Goal: Information Seeking & Learning: Learn about a topic

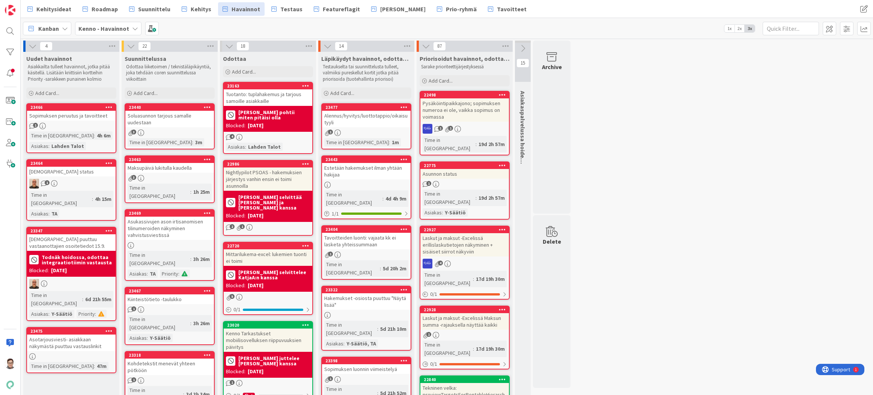
drag, startPoint x: 620, startPoint y: 387, endPoint x: 621, endPoint y: 392, distance: 4.6
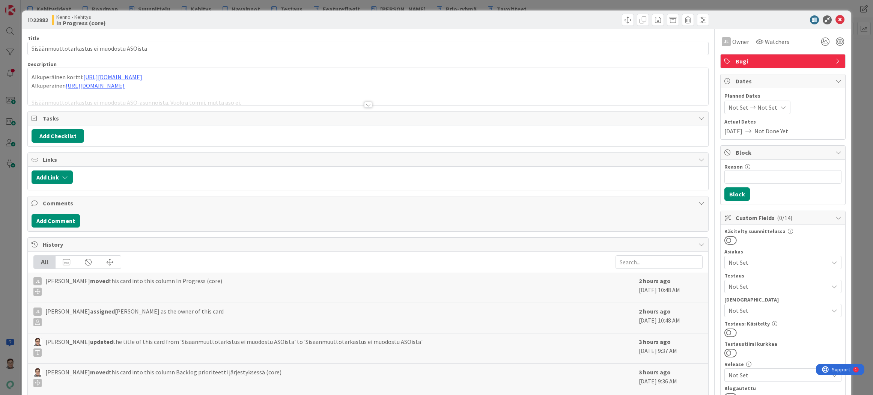
click at [751, 59] on span "Bugi" at bounding box center [784, 61] width 96 height 9
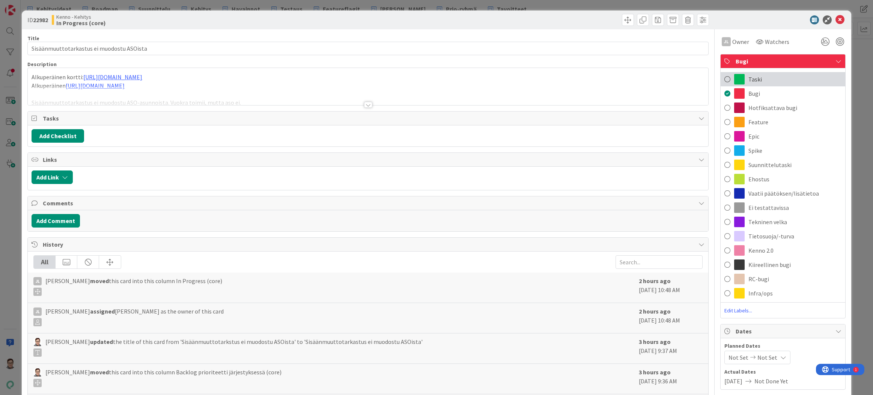
click at [751, 77] on span "Taski" at bounding box center [756, 79] width 14 height 9
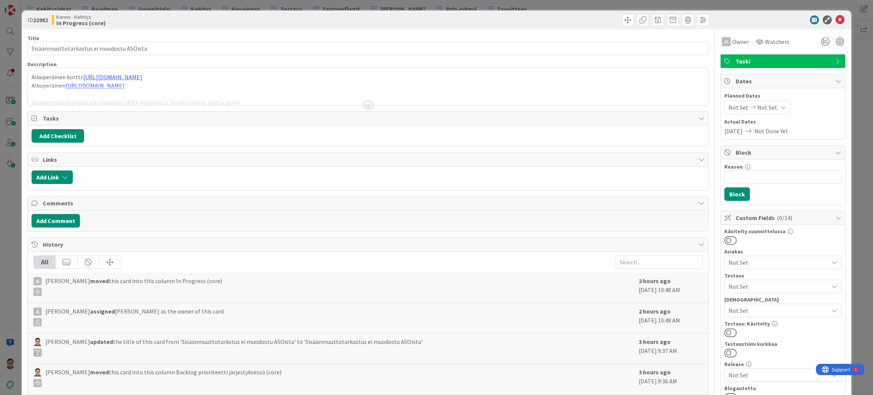
click at [365, 104] on div at bounding box center [368, 105] width 8 height 6
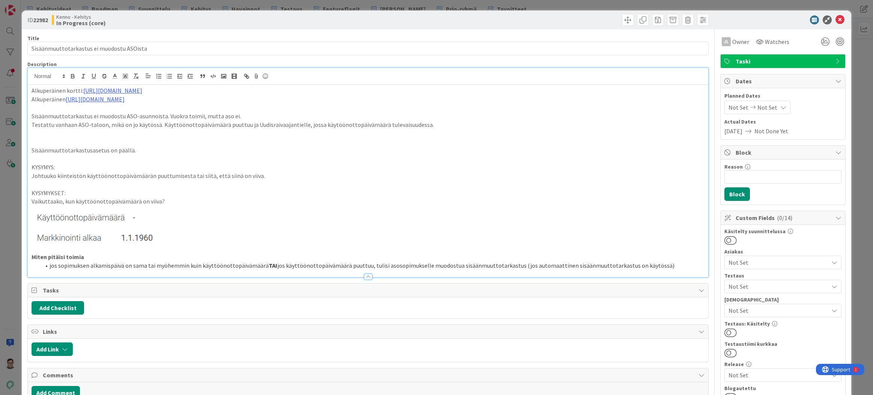
click at [34, 136] on p at bounding box center [368, 133] width 673 height 9
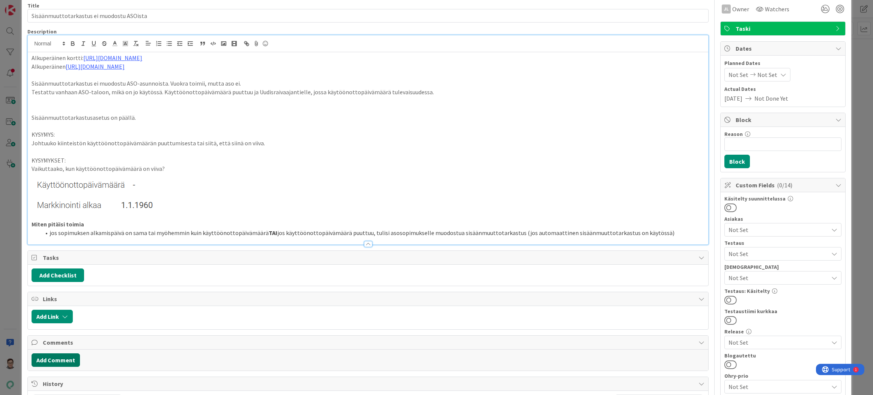
scroll to position [75, 0]
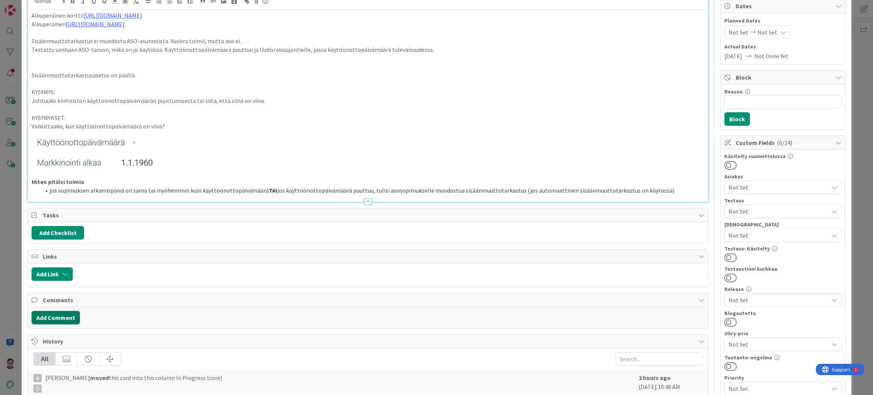
click at [60, 313] on button "Add Comment" at bounding box center [56, 318] width 48 height 14
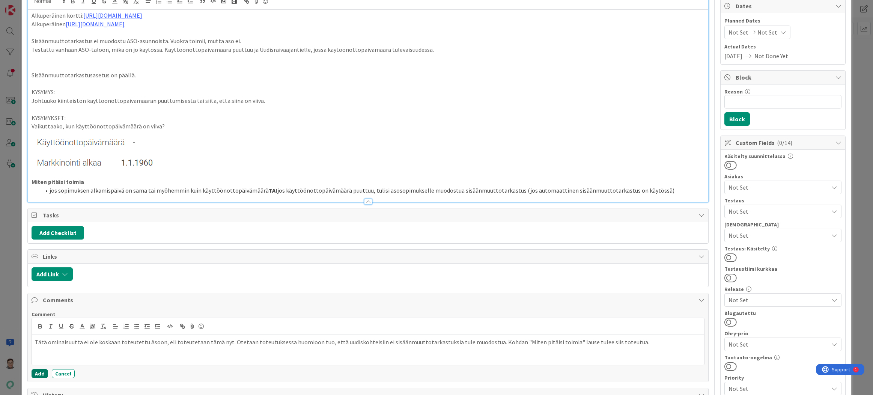
click at [40, 373] on button "Add" at bounding box center [40, 373] width 17 height 9
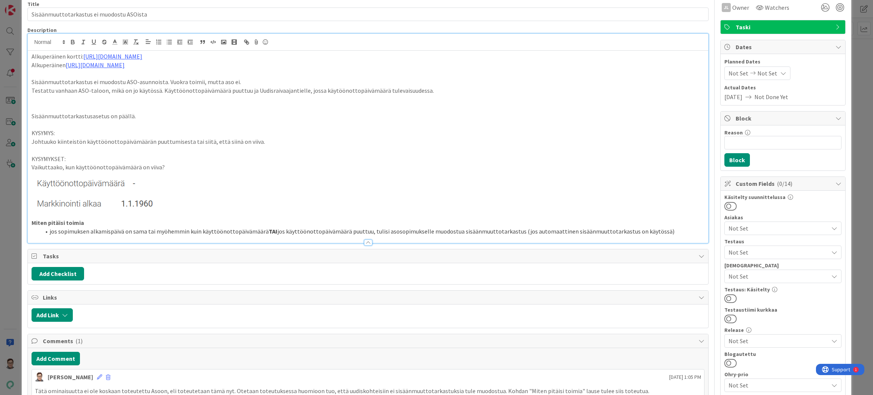
scroll to position [0, 0]
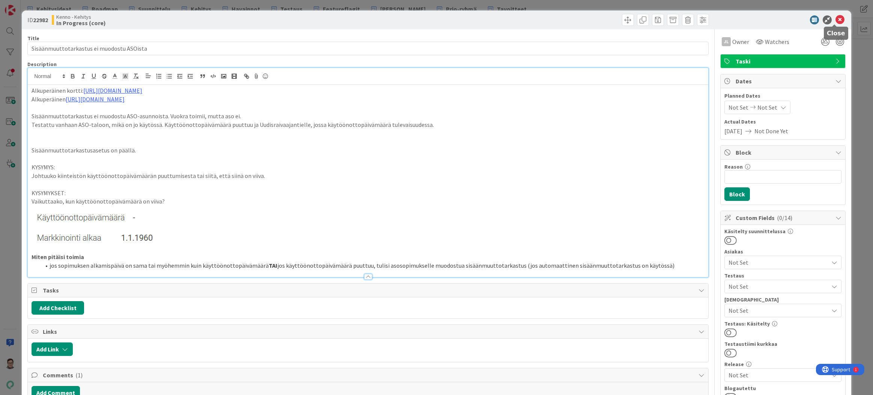
click at [836, 20] on icon at bounding box center [840, 19] width 9 height 9
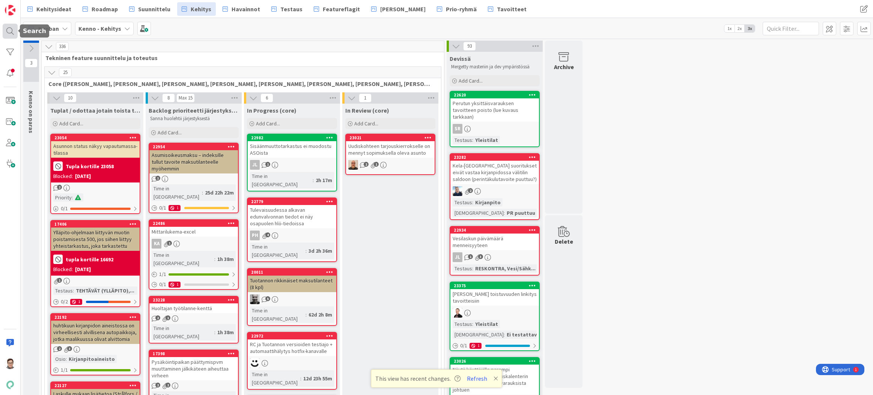
click at [9, 33] on div at bounding box center [10, 31] width 15 height 15
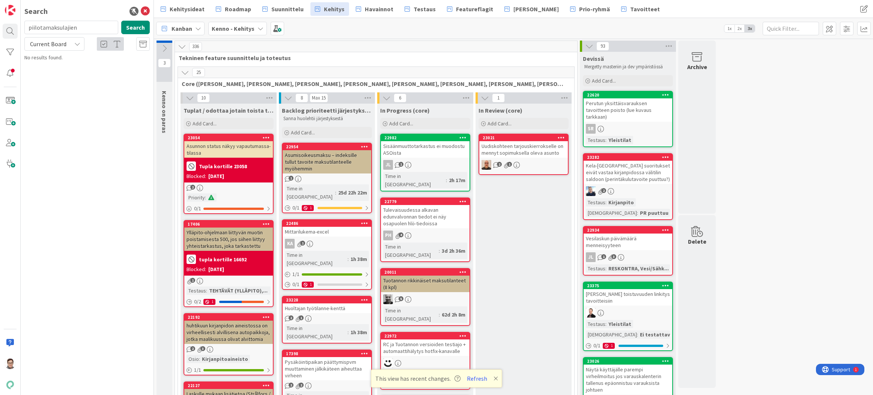
drag, startPoint x: 45, startPoint y: 27, endPoint x: -6, endPoint y: 22, distance: 52.0
click at [0, 22] on html "Search piilotamaksulajien Search Current Board No results found. Kehitysideat R…" at bounding box center [436, 197] width 873 height 395
type input "maksulajien"
click at [60, 47] on span "Current Board" at bounding box center [48, 44] width 36 height 8
click at [53, 77] on span "All Boards" at bounding box center [68, 74] width 78 height 11
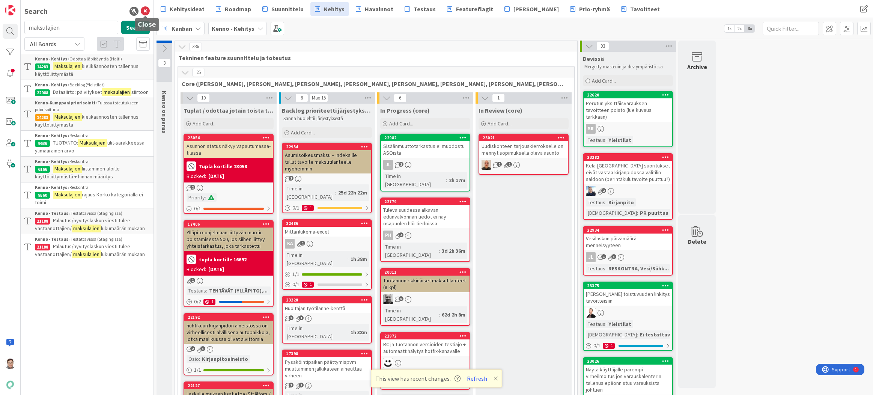
drag, startPoint x: 143, startPoint y: 12, endPoint x: 106, endPoint y: 59, distance: 60.1
click at [143, 12] on icon at bounding box center [145, 11] width 9 height 9
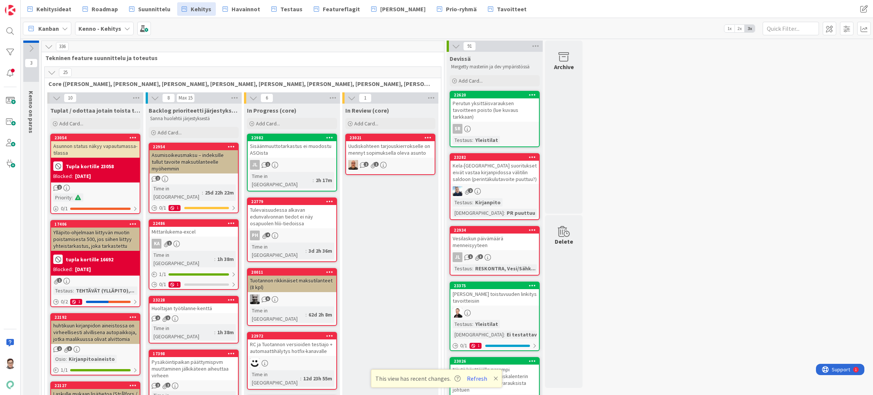
drag, startPoint x: 595, startPoint y: 382, endPoint x: 587, endPoint y: 381, distance: 7.9
click at [481, 377] on button "Refresh" at bounding box center [477, 379] width 26 height 10
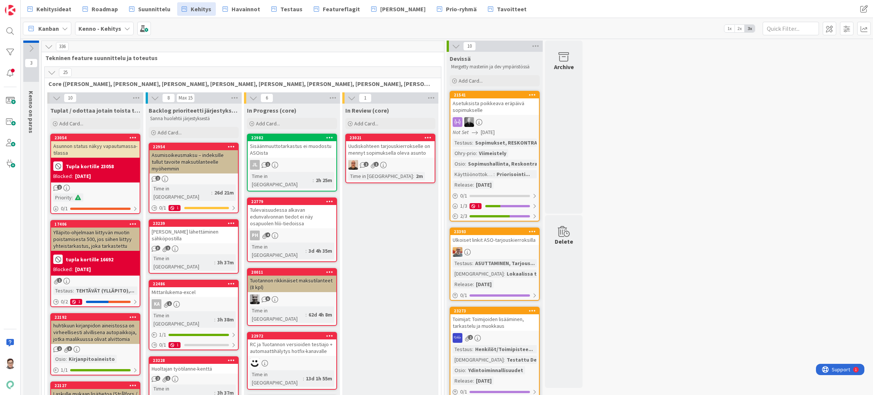
click at [245, 10] on span "Havainnot" at bounding box center [246, 9] width 29 height 9
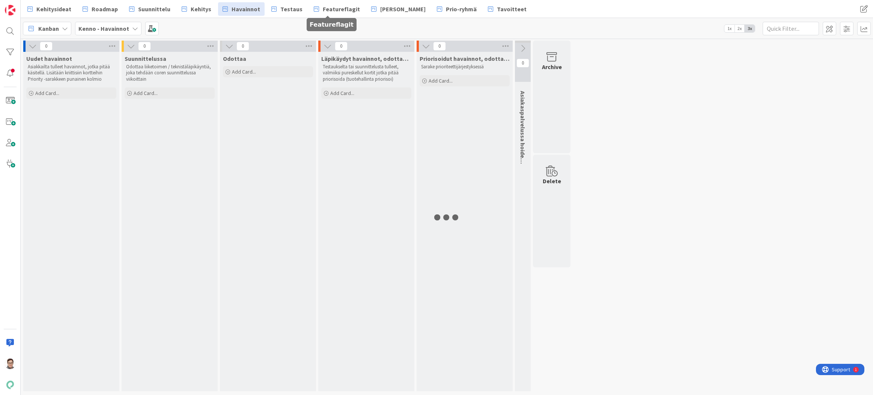
click at [284, 11] on span "Testaus" at bounding box center [291, 9] width 22 height 9
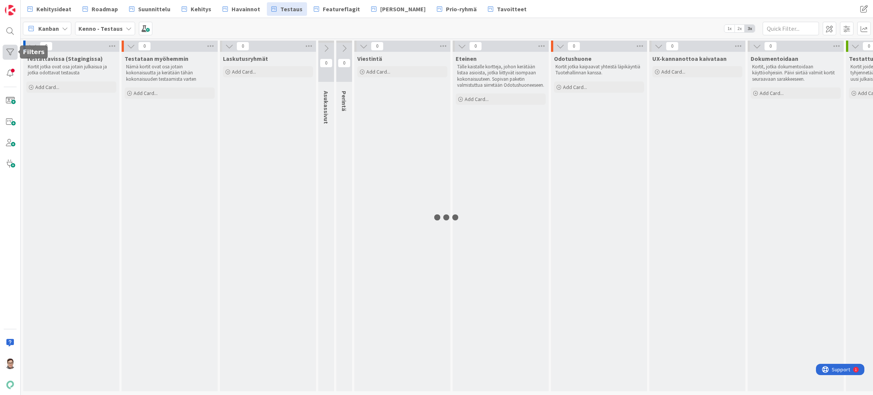
click at [8, 47] on div at bounding box center [10, 52] width 15 height 15
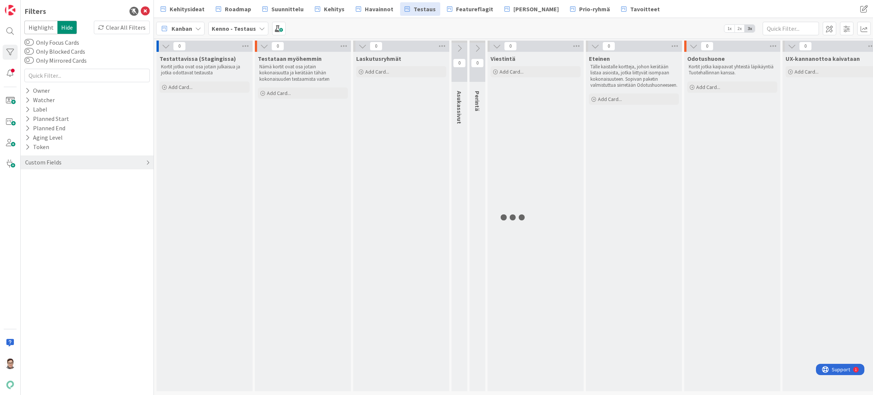
click at [48, 163] on div "Custom Fields" at bounding box center [43, 162] width 38 height 9
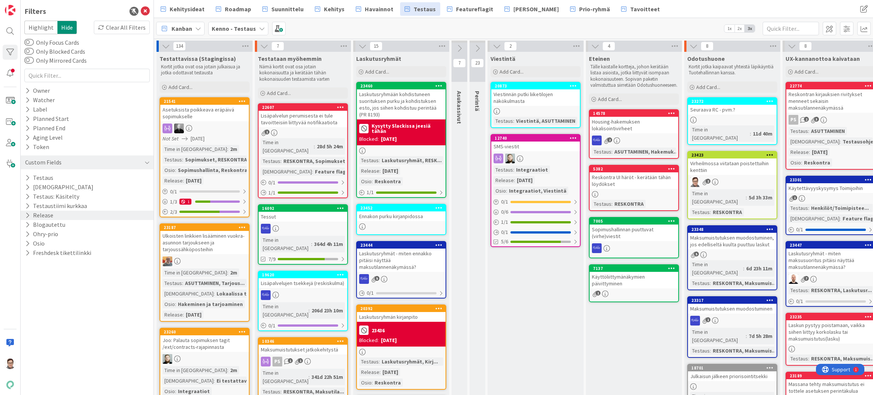
click at [44, 215] on button "Release" at bounding box center [39, 215] width 30 height 9
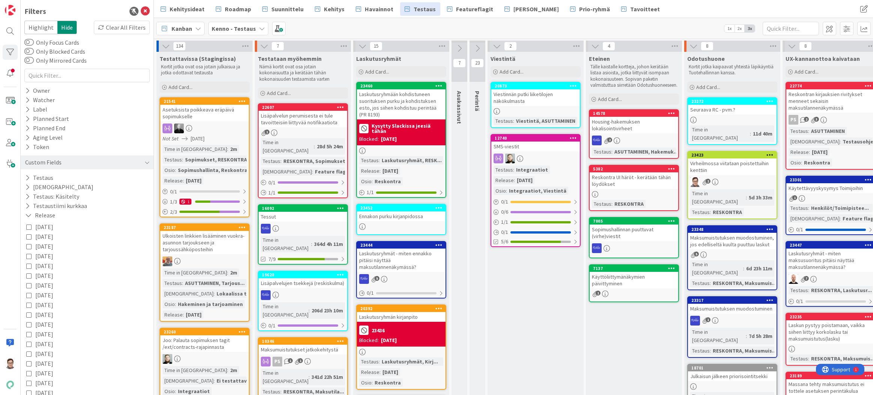
click at [27, 247] on icon at bounding box center [28, 246] width 5 height 5
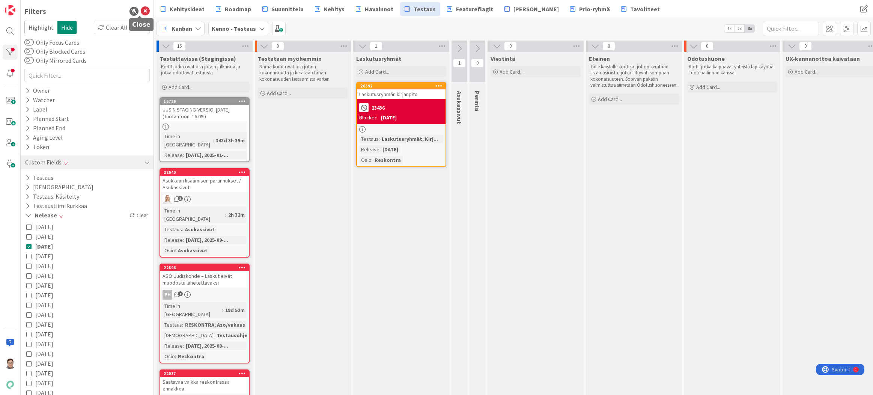
click at [142, 11] on icon at bounding box center [145, 11] width 9 height 9
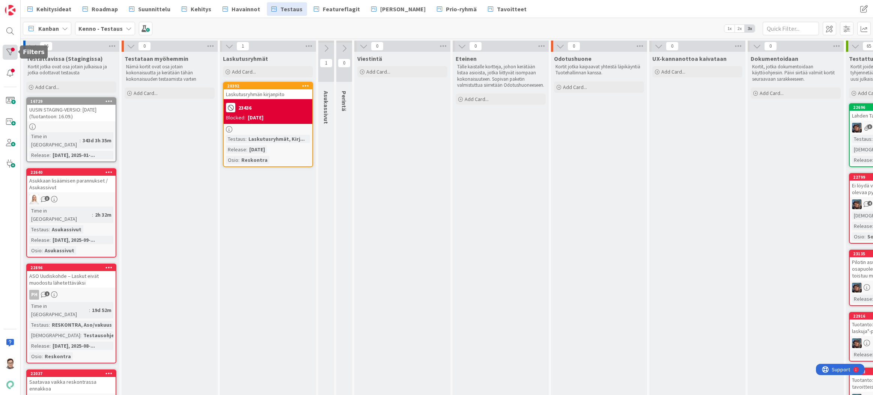
click at [9, 52] on div at bounding box center [10, 52] width 15 height 15
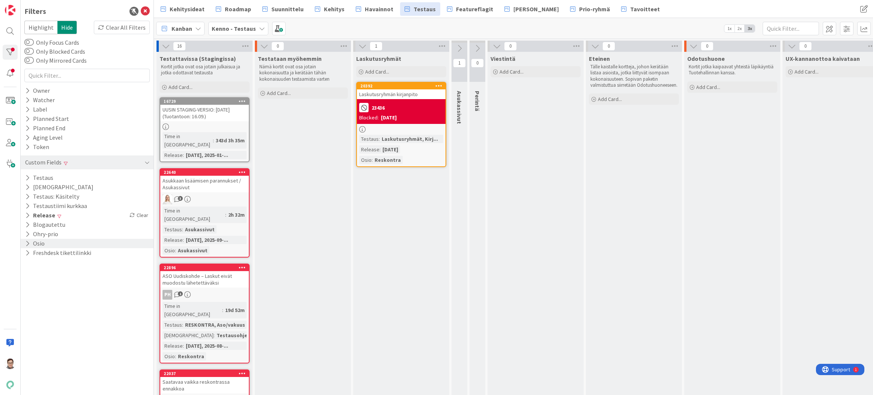
click at [27, 243] on icon at bounding box center [27, 243] width 5 height 6
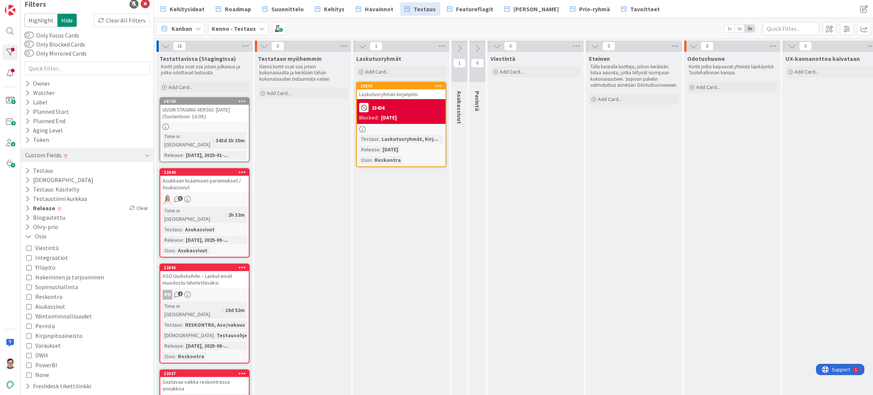
scroll to position [9, 0]
click at [29, 237] on icon at bounding box center [28, 235] width 7 height 6
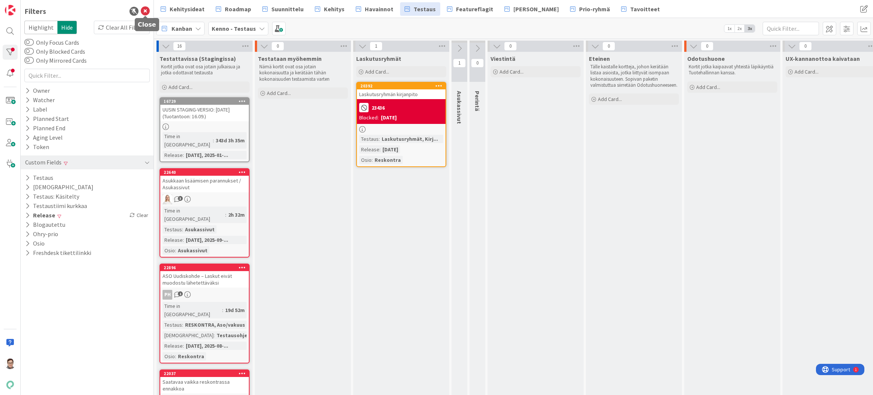
click at [147, 13] on icon at bounding box center [145, 11] width 9 height 9
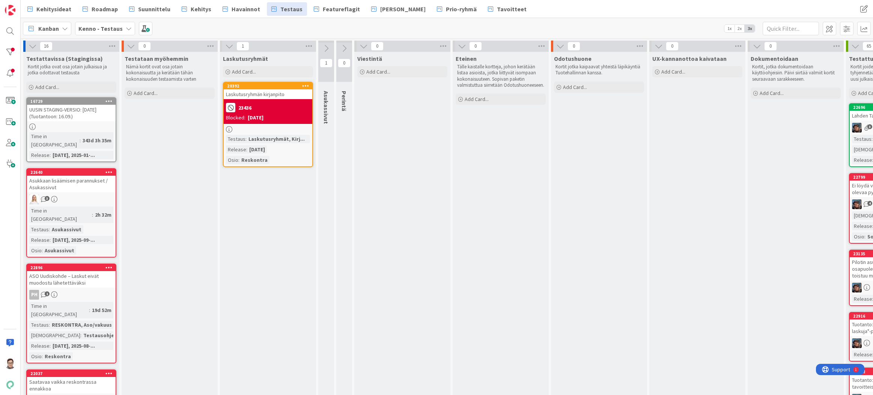
click at [265, 93] on div "Laskutusryhmän kirjanpito" at bounding box center [268, 94] width 89 height 10
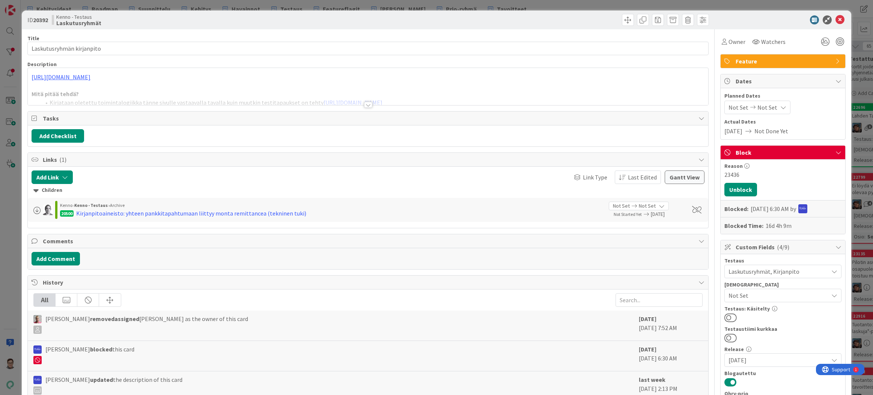
click at [364, 104] on div at bounding box center [368, 105] width 8 height 6
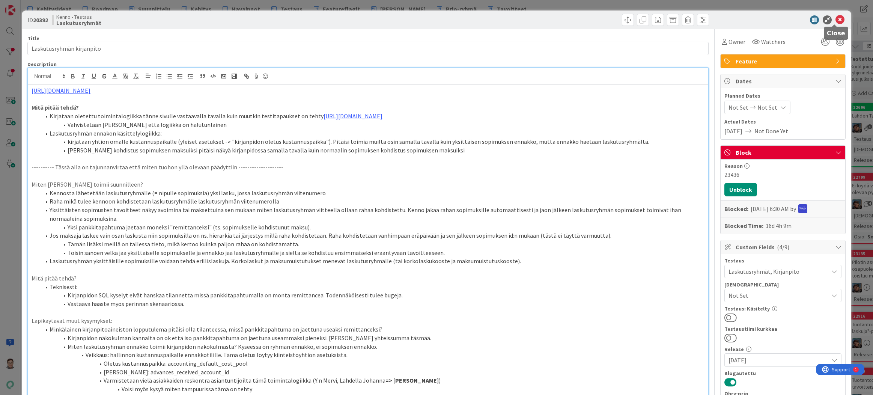
click at [836, 17] on icon at bounding box center [840, 19] width 9 height 9
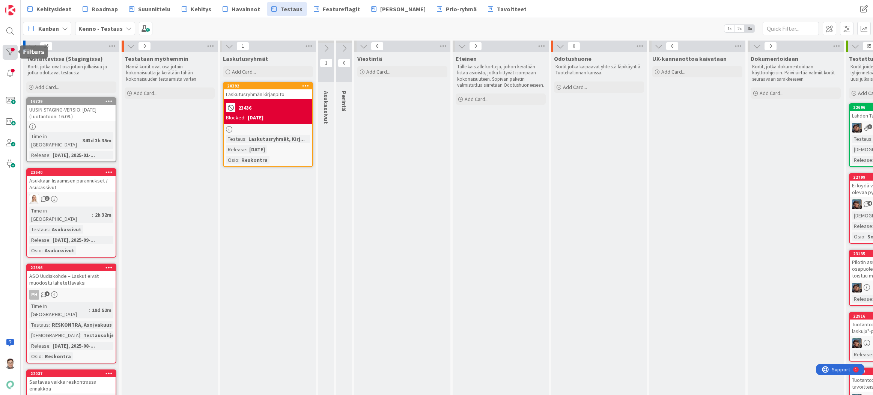
click at [11, 49] on div at bounding box center [10, 52] width 15 height 15
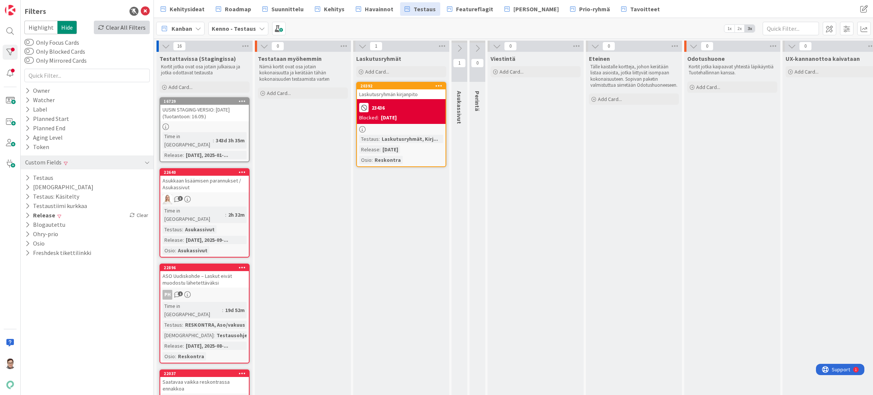
click at [133, 30] on div "Clear All Filters" at bounding box center [122, 28] width 56 height 14
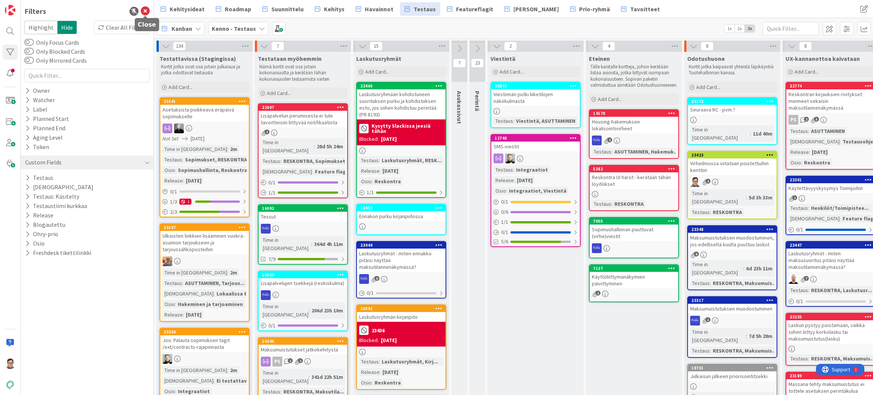
click at [144, 11] on icon at bounding box center [145, 11] width 9 height 9
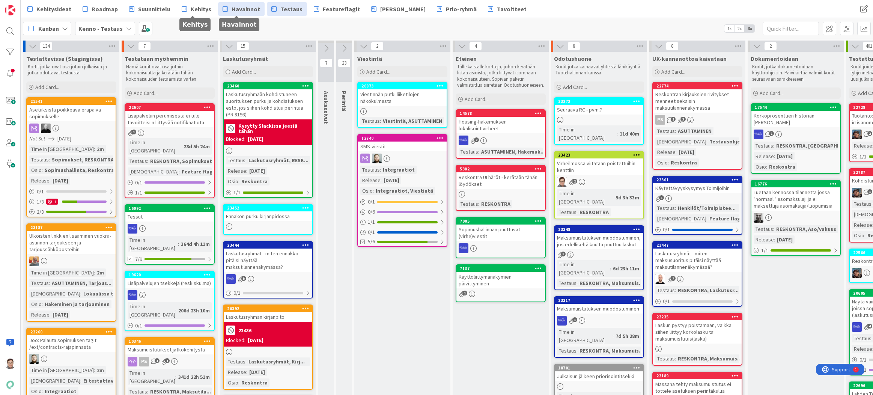
click at [237, 6] on span "Havainnot" at bounding box center [246, 9] width 29 height 9
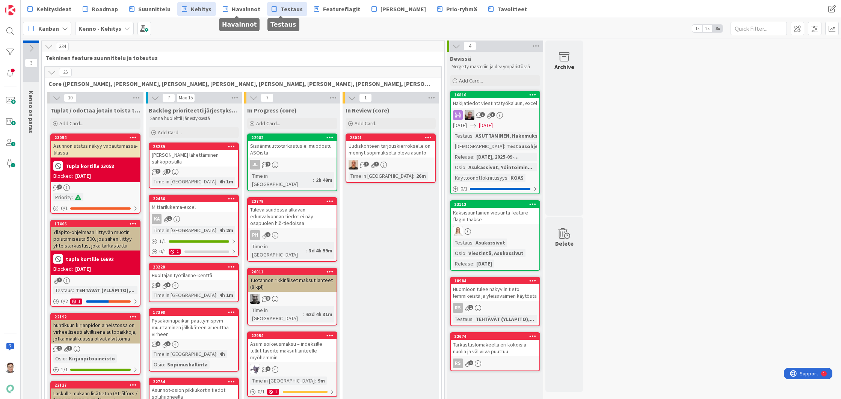
click at [294, 11] on span "Testaus" at bounding box center [291, 9] width 22 height 9
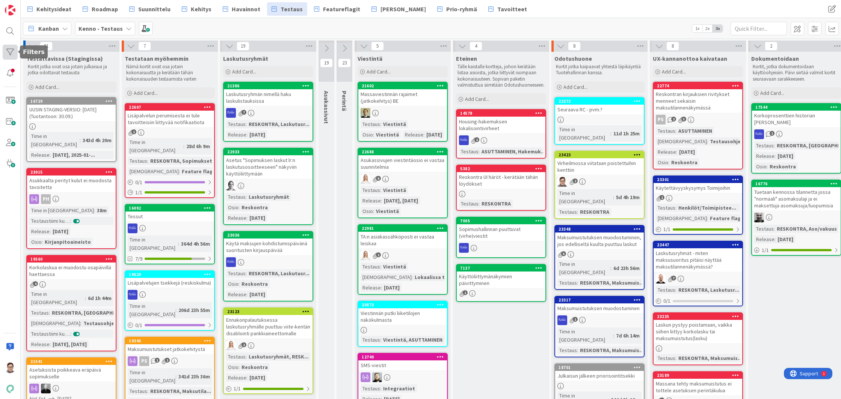
click at [9, 50] on div at bounding box center [10, 52] width 15 height 15
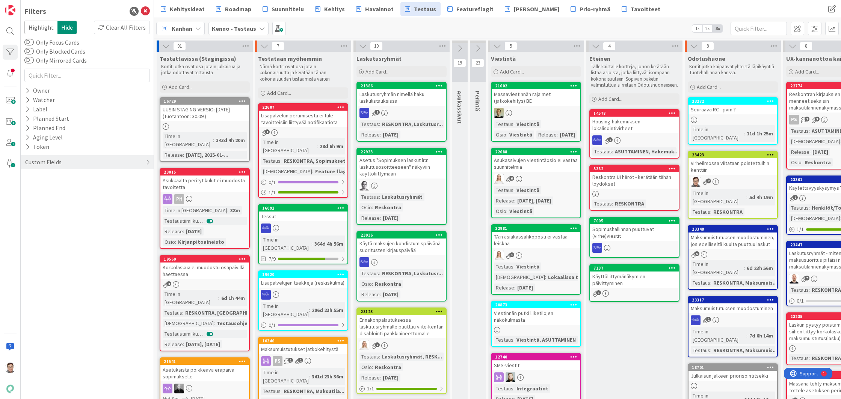
click at [51, 164] on div "Custom Fields" at bounding box center [43, 162] width 38 height 9
click at [47, 223] on button "Blogautettu" at bounding box center [45, 224] width 42 height 9
click at [136, 236] on div "Off" at bounding box center [127, 236] width 40 height 8
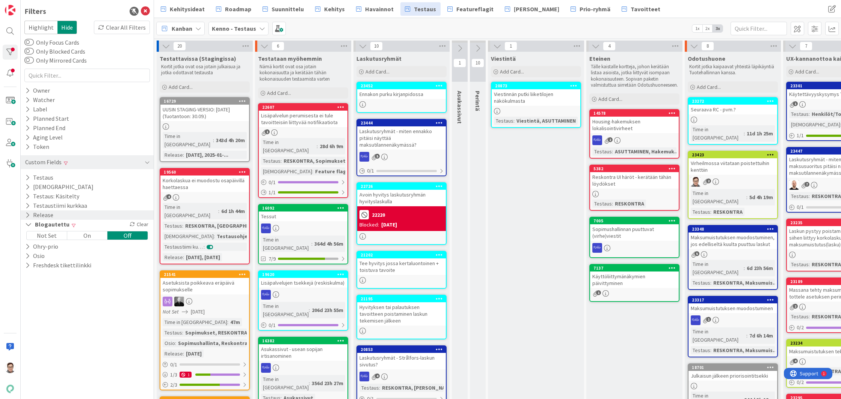
click at [29, 214] on icon at bounding box center [27, 215] width 5 height 6
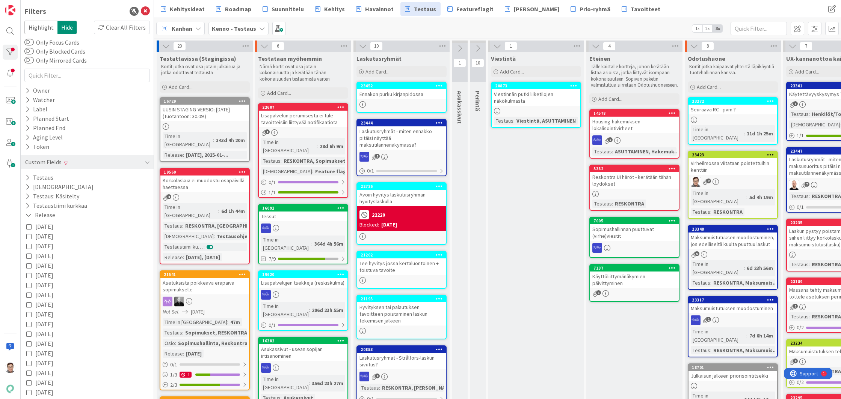
click at [28, 226] on icon at bounding box center [28, 226] width 5 height 5
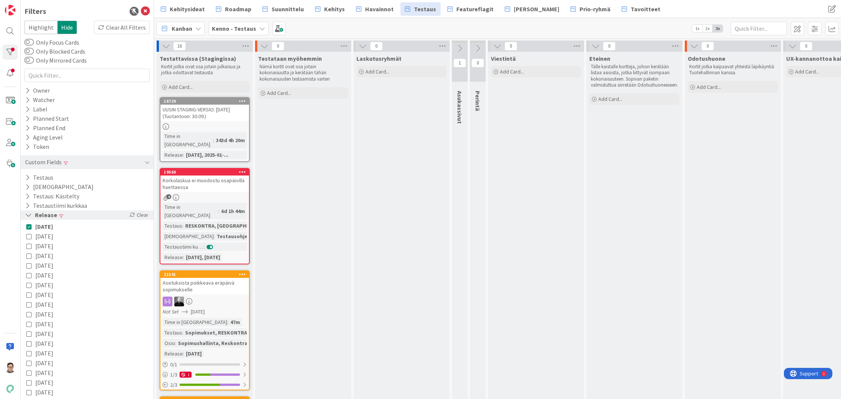
click at [29, 215] on icon at bounding box center [28, 215] width 7 height 6
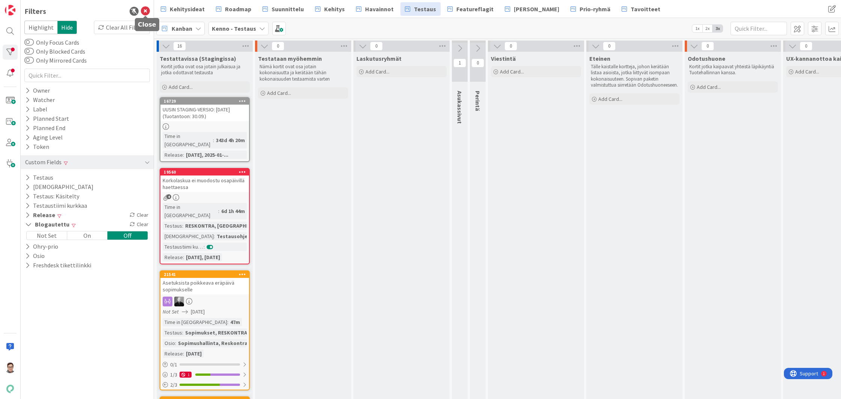
click at [147, 12] on icon at bounding box center [145, 11] width 9 height 9
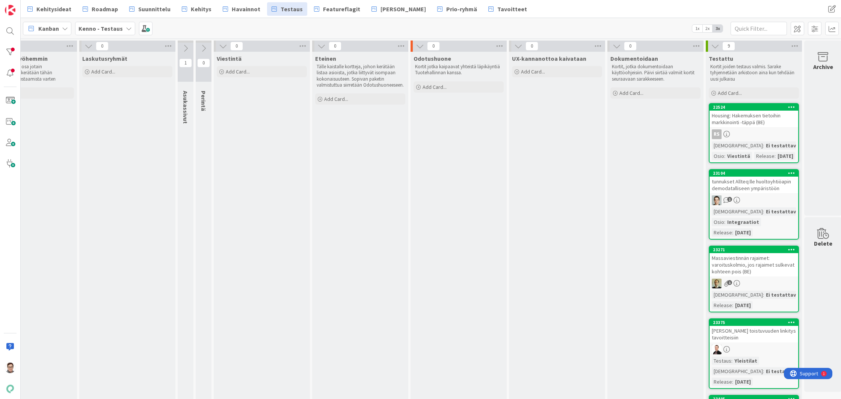
scroll to position [0, 150]
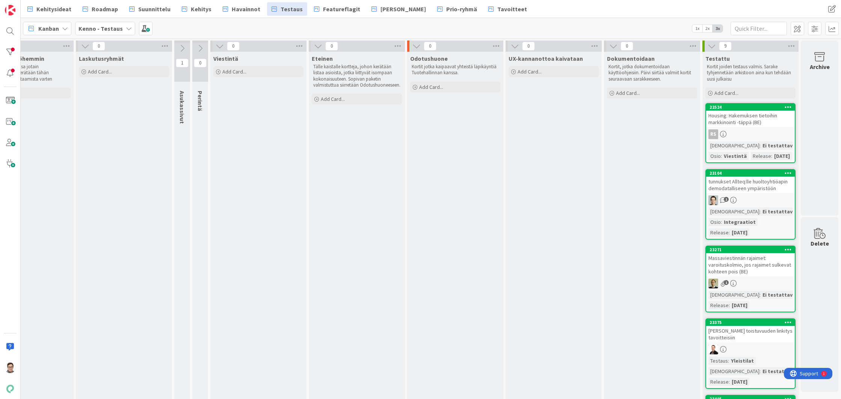
click at [738, 277] on div "Massaviestinnän rajaimet: varoituskolmio, jos rajaimet sulkevat kohteen pois (B…" at bounding box center [750, 264] width 89 height 23
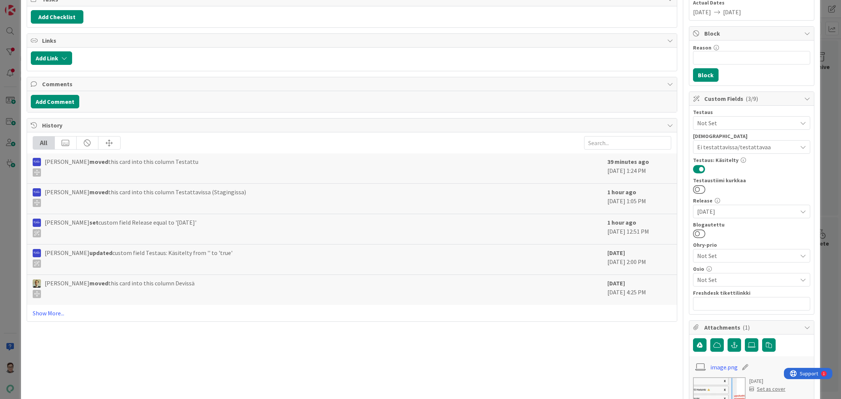
scroll to position [150, 0]
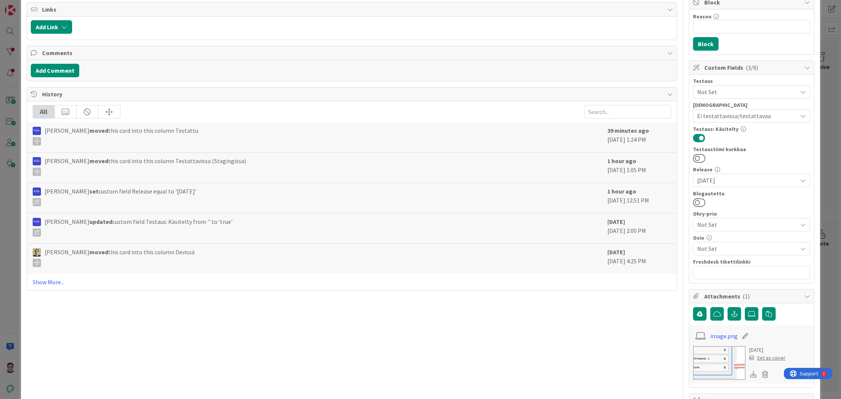
click at [719, 248] on span "Not Set" at bounding box center [747, 248] width 100 height 9
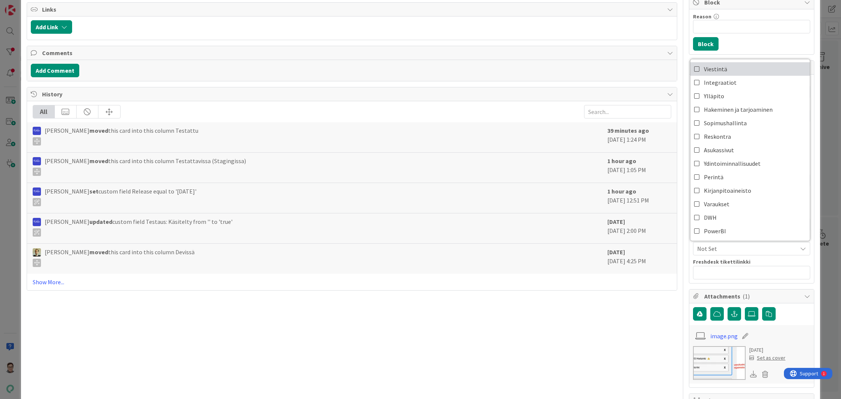
click at [716, 71] on span "Viestintä" at bounding box center [715, 68] width 23 height 11
click at [618, 355] on div "Title 81 / 128 Massaviestinnän rajaimet: varoituskolmio, jos rajaimet sulkevat …" at bounding box center [352, 246] width 650 height 735
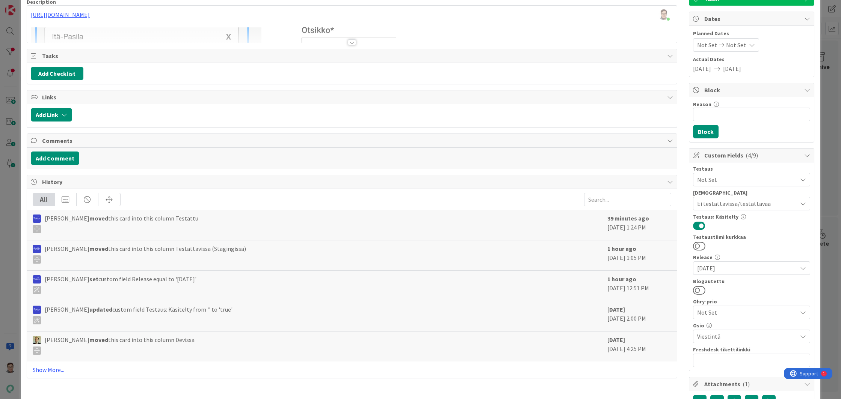
scroll to position [0, 0]
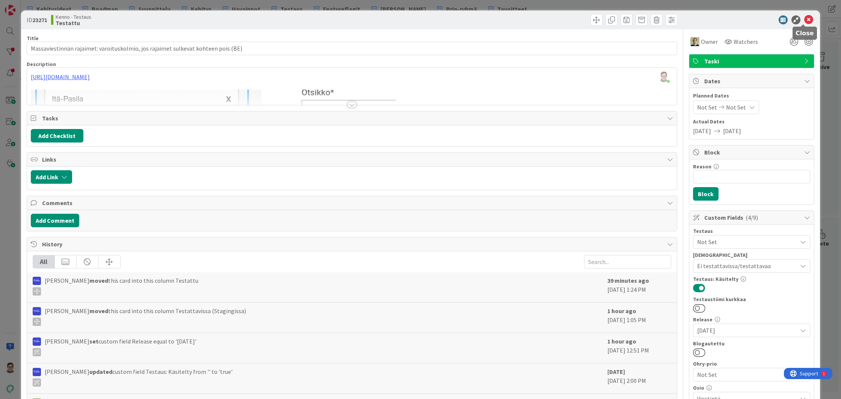
click at [806, 20] on icon at bounding box center [808, 19] width 9 height 9
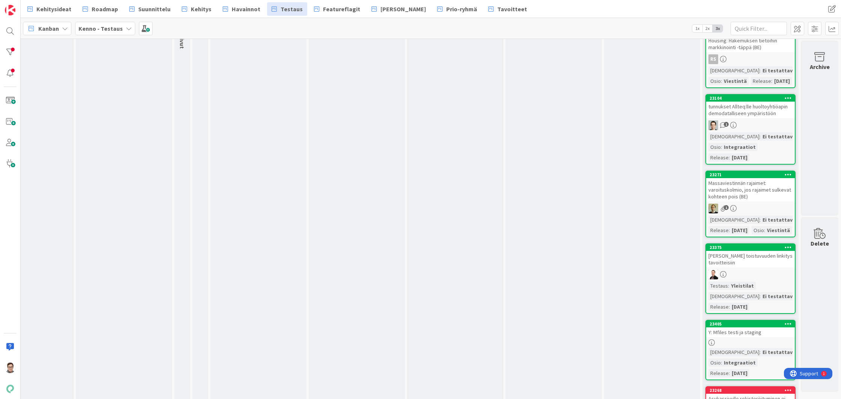
scroll to position [113, 150]
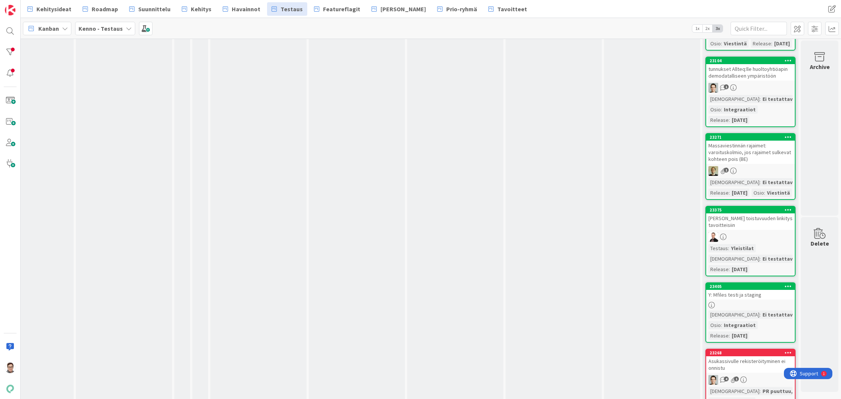
click at [750, 230] on div "[PERSON_NAME] toistuvuuden linkitys tavoitteisiin" at bounding box center [750, 222] width 89 height 17
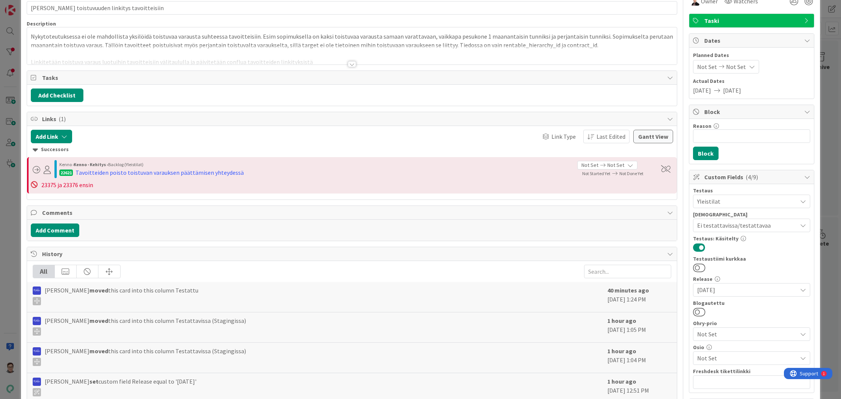
scroll to position [113, 0]
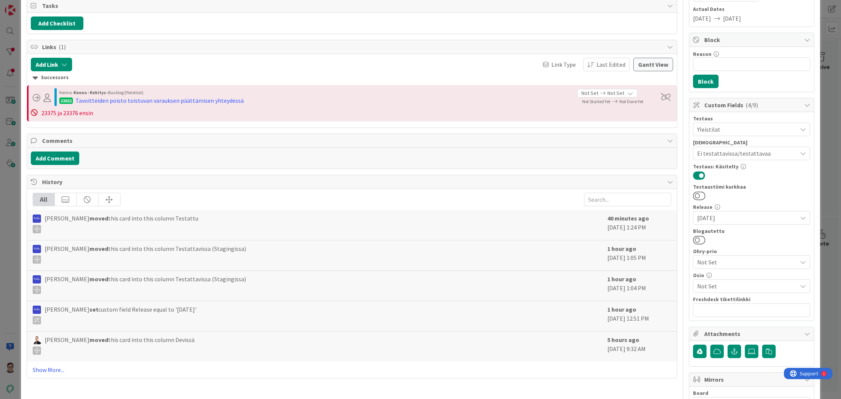
click at [714, 289] on span "Not Set" at bounding box center [747, 286] width 100 height 9
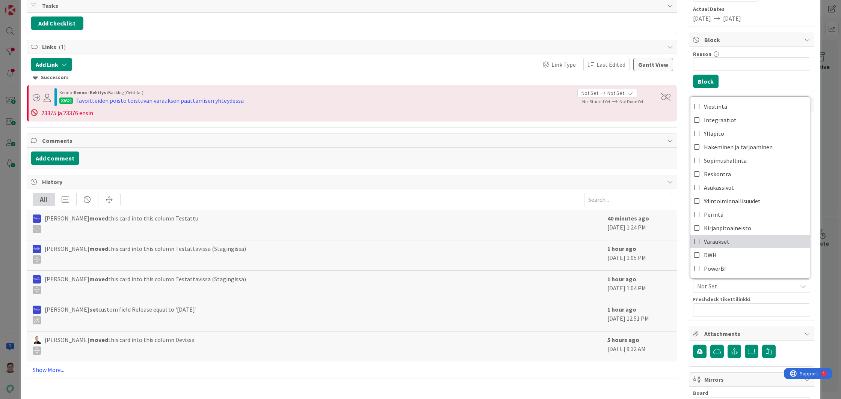
click at [706, 241] on span "Varaukset" at bounding box center [717, 241] width 26 height 11
click at [648, 391] on div "Title 45 / 128 Varauksen toistuvuuden linkitys tavoitteisiin Description [PERSO…" at bounding box center [352, 255] width 650 height 676
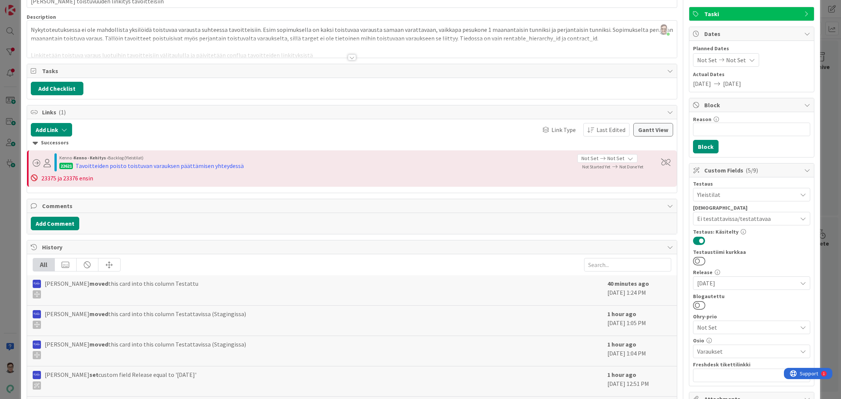
scroll to position [0, 0]
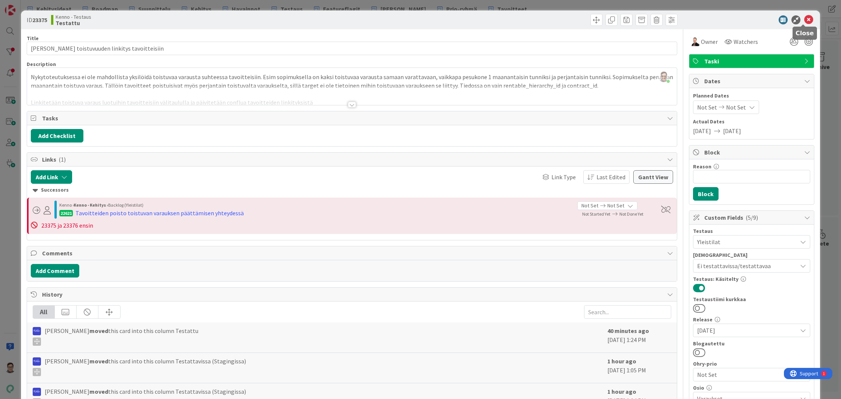
click at [804, 18] on icon at bounding box center [808, 19] width 9 height 9
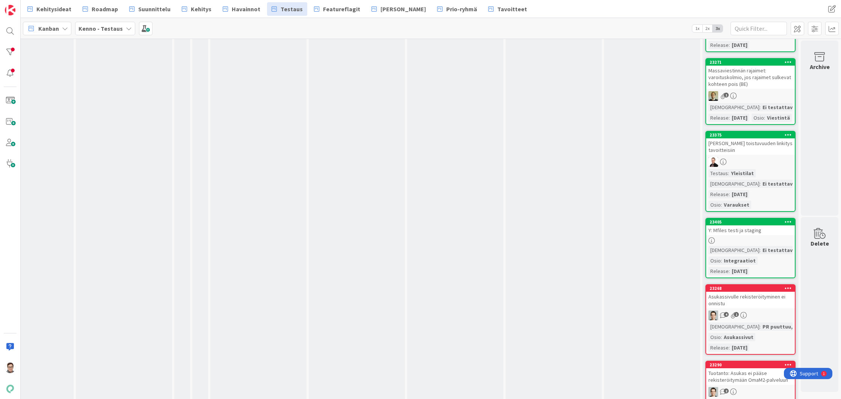
scroll to position [150, 150]
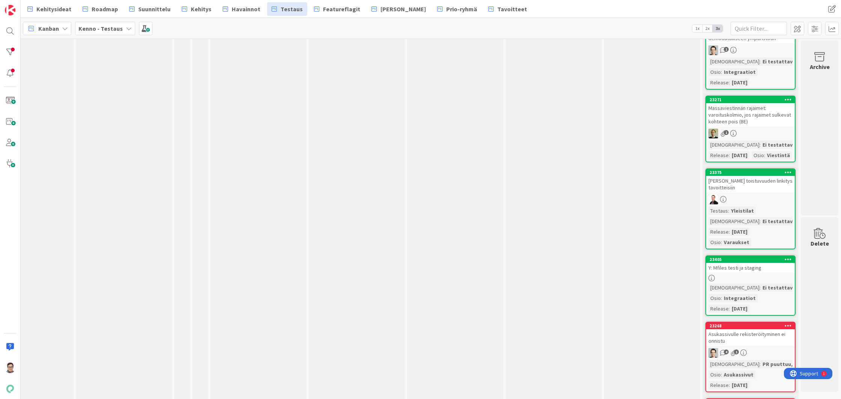
click at [741, 193] on div "[PERSON_NAME] toistuvuuden linkitys tavoitteisiin" at bounding box center [750, 184] width 89 height 17
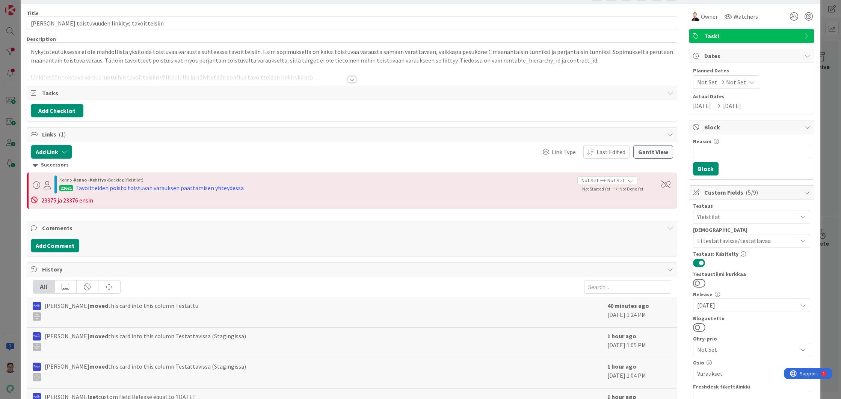
scroll to position [38, 0]
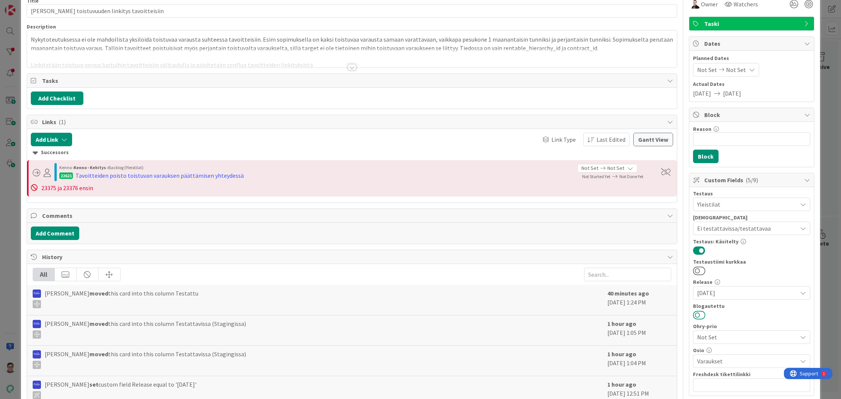
click at [693, 313] on button at bounding box center [699, 315] width 12 height 10
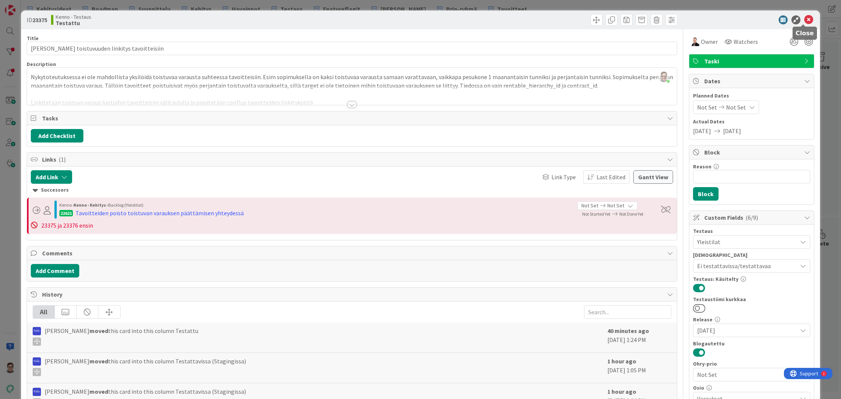
click at [804, 20] on icon at bounding box center [808, 19] width 9 height 9
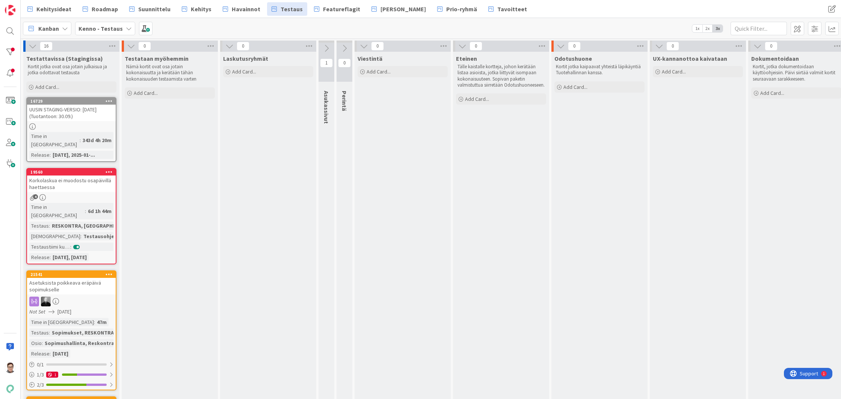
click at [66, 176] on div "Korkolaskua ei muodostu osapäivillä haettaessa" at bounding box center [71, 184] width 89 height 17
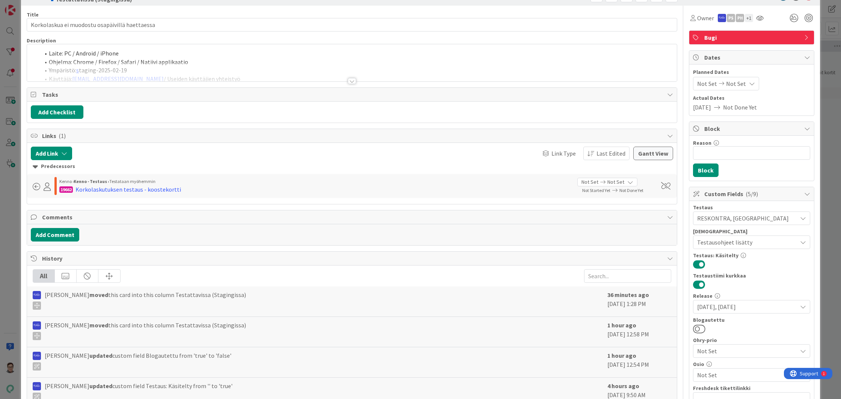
scroll to position [113, 0]
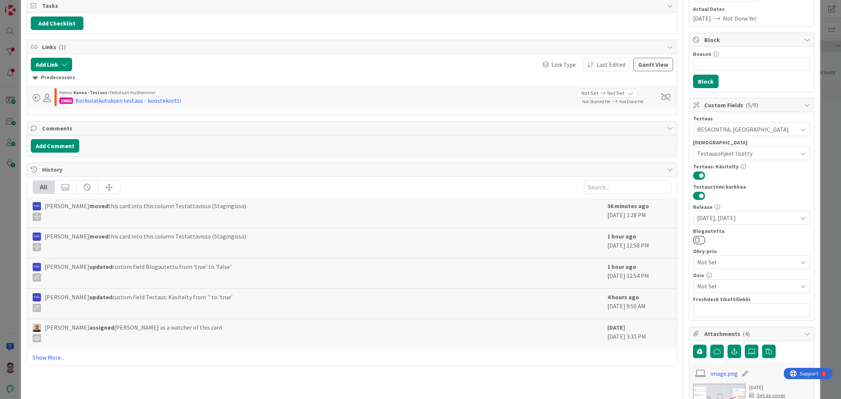
click at [708, 282] on span "Not Set" at bounding box center [747, 286] width 100 height 9
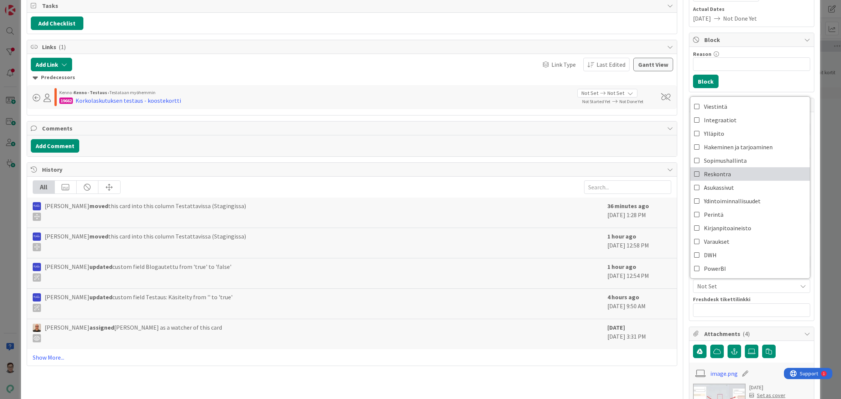
click at [708, 173] on span "Reskontra" at bounding box center [717, 174] width 27 height 11
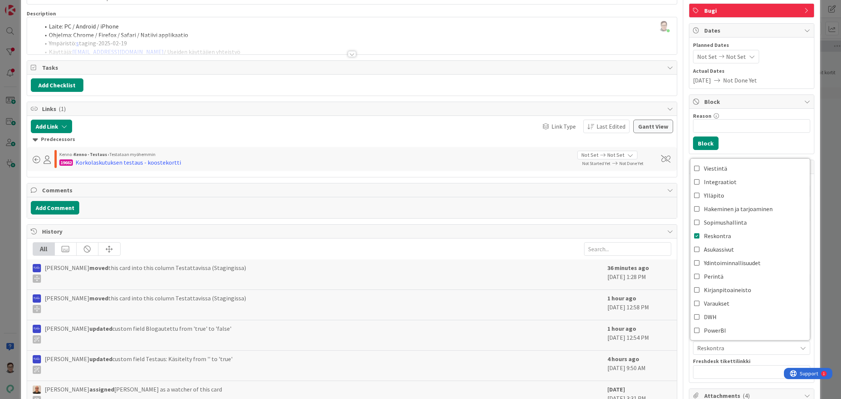
scroll to position [0, 0]
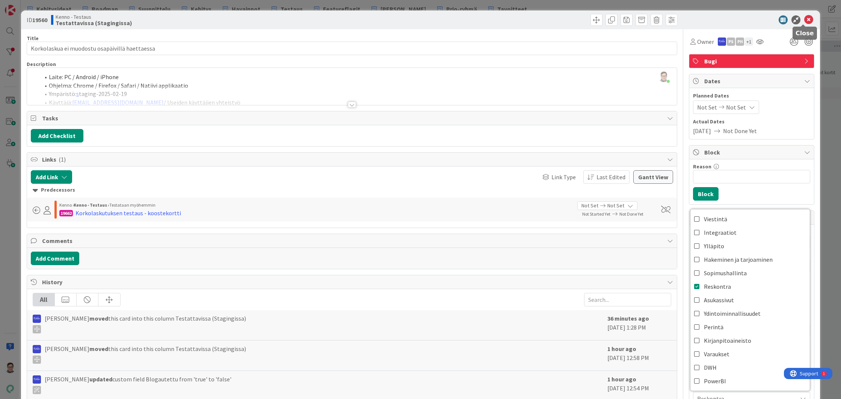
click at [805, 20] on icon at bounding box center [808, 19] width 9 height 9
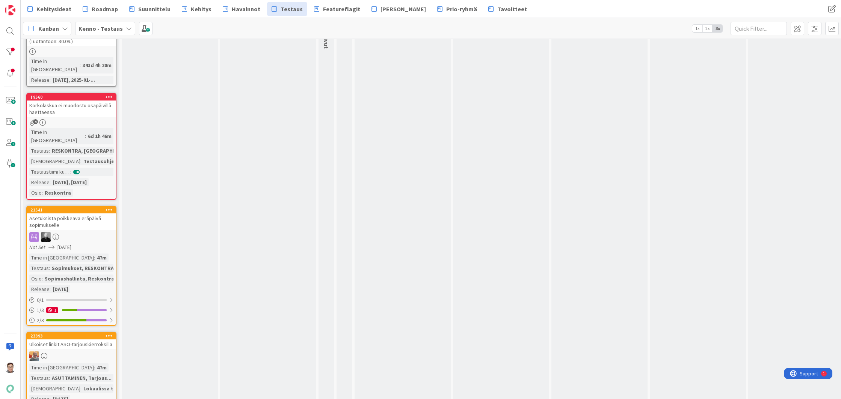
scroll to position [113, 0]
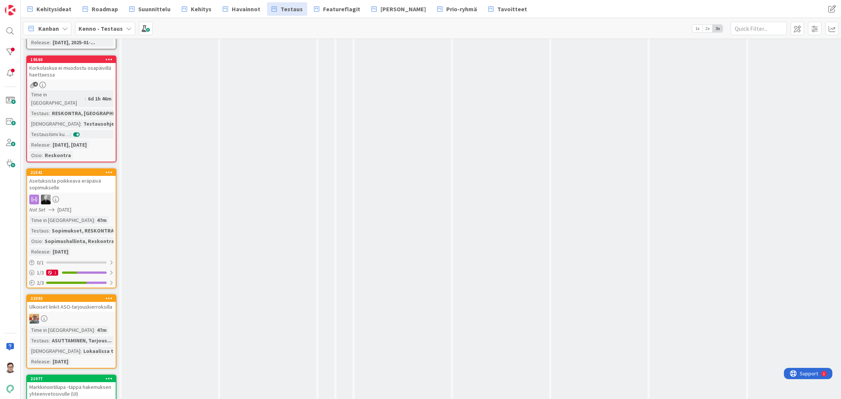
click at [70, 176] on div "Asetuksista poikkeava eräpäivä sopimukselle" at bounding box center [71, 184] width 89 height 17
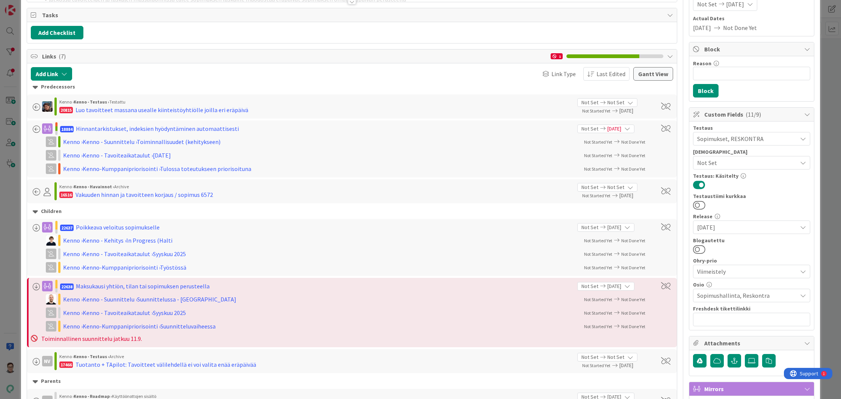
scroll to position [113, 0]
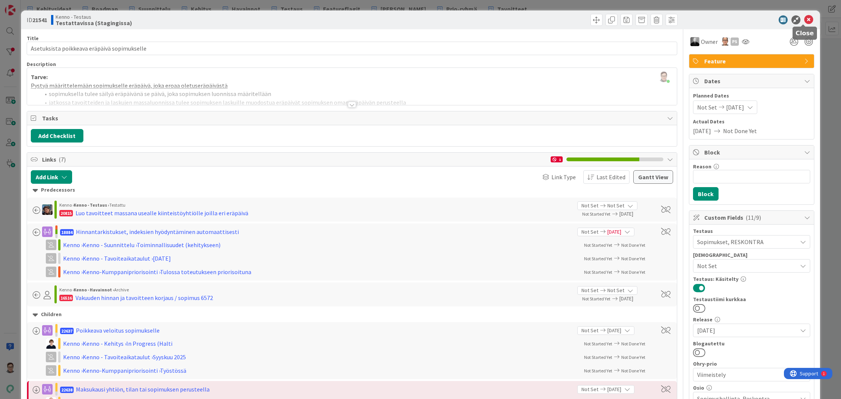
click at [804, 21] on icon at bounding box center [808, 19] width 9 height 9
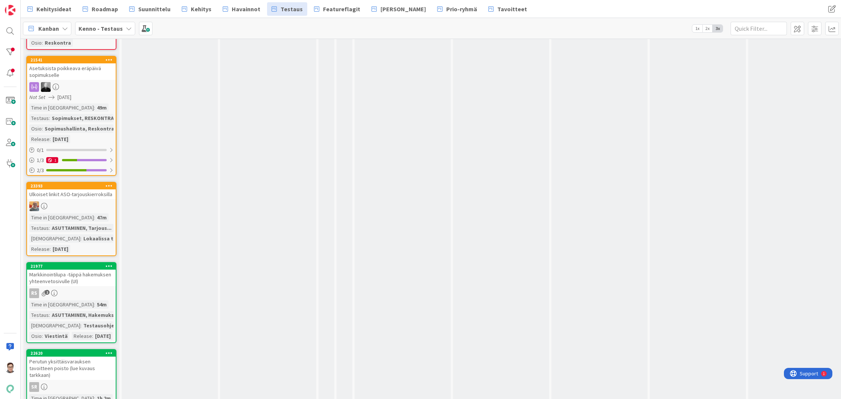
click at [62, 190] on div "Ulkoiset linkit ASO-tarjouskierroksilla" at bounding box center [71, 195] width 89 height 10
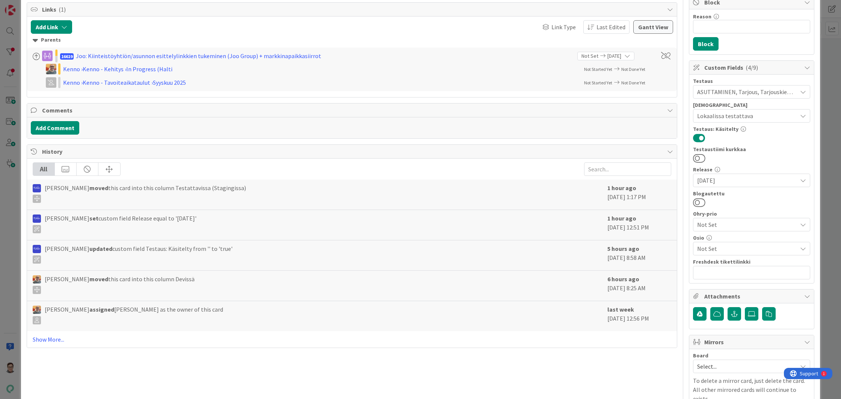
click at [716, 251] on span "Not Set" at bounding box center [747, 248] width 100 height 9
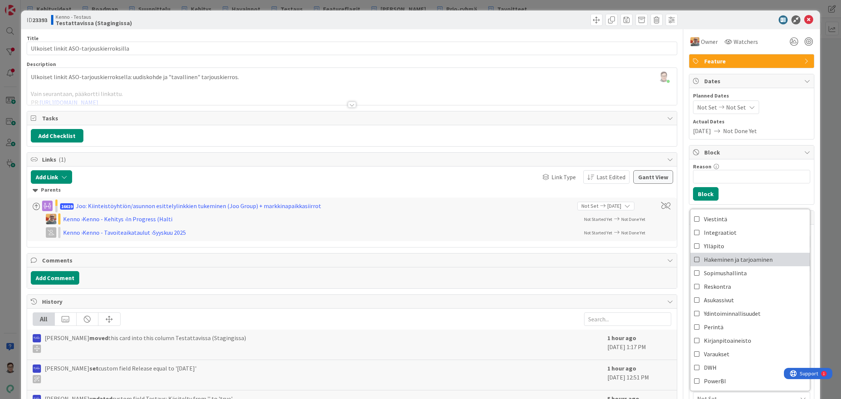
click at [707, 257] on span "Hakeminen ja tarjoaminen" at bounding box center [738, 259] width 69 height 11
click at [804, 22] on icon at bounding box center [808, 19] width 9 height 9
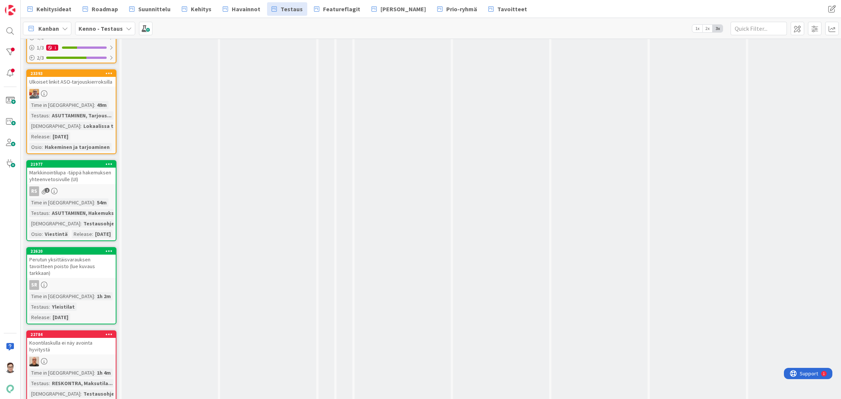
click at [72, 260] on div "Perutun yksittäisvarauksen tavoitteen poisto (lue kuvaus tarkkaan)" at bounding box center [71, 266] width 89 height 23
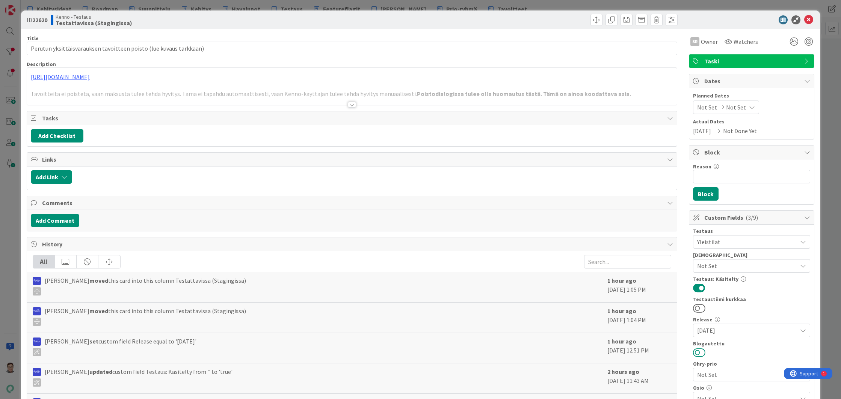
drag, startPoint x: 690, startPoint y: 351, endPoint x: 702, endPoint y: 356, distance: 13.1
click at [693, 351] on button at bounding box center [699, 353] width 12 height 10
click at [805, 20] on icon at bounding box center [808, 19] width 9 height 9
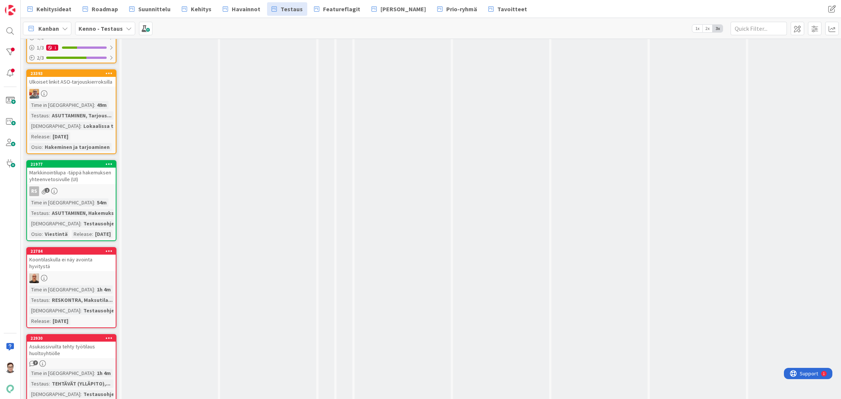
click at [66, 259] on link "22784 Koontilaskulla ei näy avointa hyvitystä Time in Column : 1h 4m Testaus : …" at bounding box center [71, 287] width 90 height 81
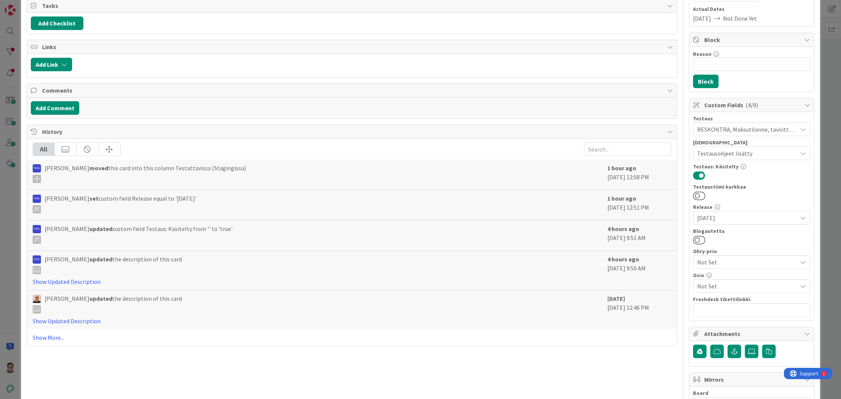
click at [703, 286] on span "Not Set" at bounding box center [747, 286] width 100 height 9
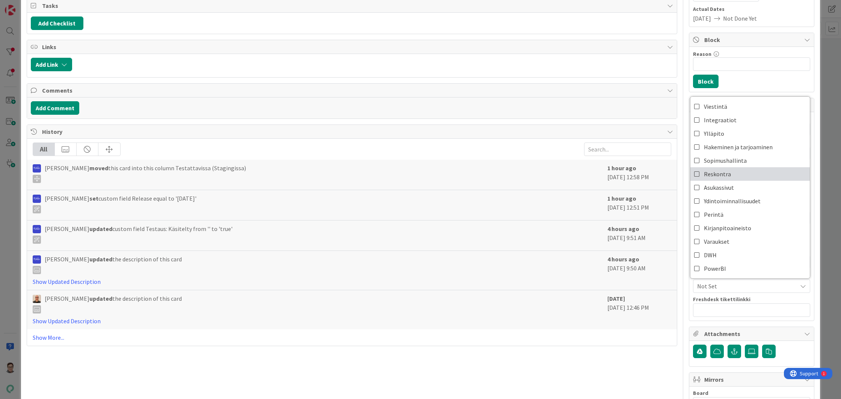
click at [710, 174] on span "Reskontra" at bounding box center [717, 174] width 27 height 11
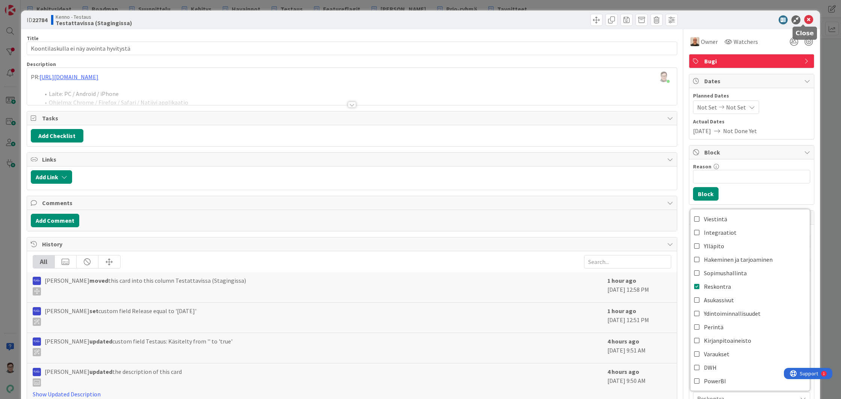
click at [804, 19] on icon at bounding box center [808, 19] width 9 height 9
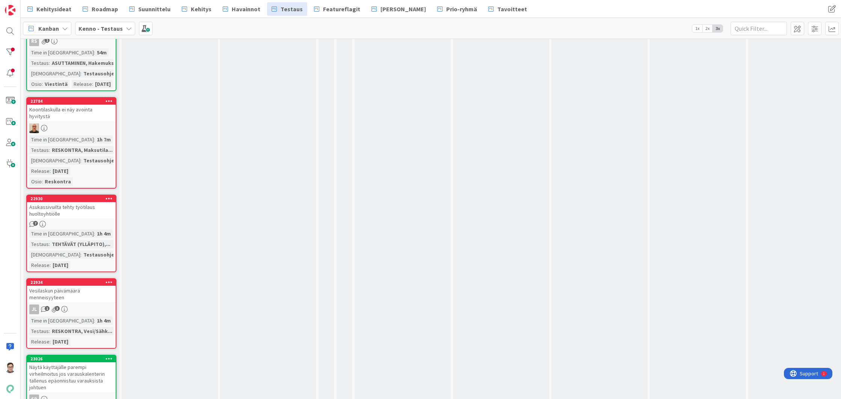
click at [68, 202] on div "Asukassivuilta tehty työtilaus huoltoyhtiölle" at bounding box center [71, 210] width 89 height 17
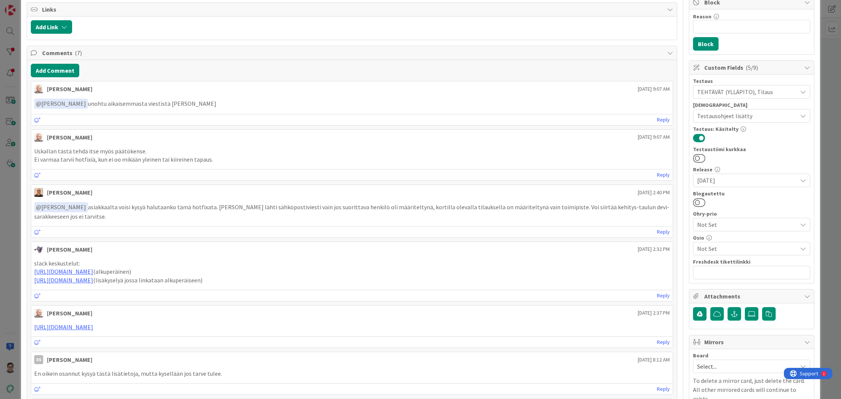
click at [710, 248] on span "Not Set" at bounding box center [747, 248] width 100 height 9
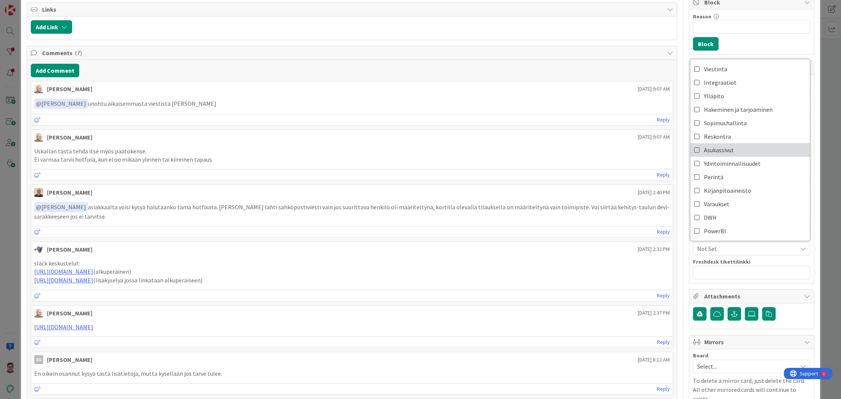
click at [716, 149] on span "Asukassivut" at bounding box center [719, 150] width 30 height 11
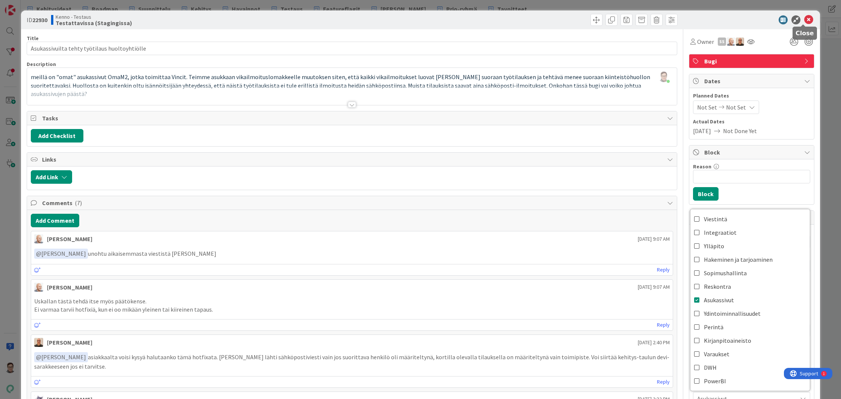
click at [804, 20] on icon at bounding box center [808, 19] width 9 height 9
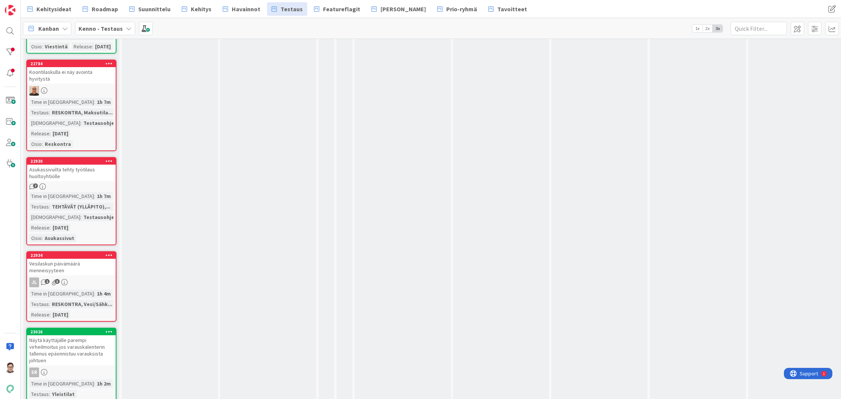
click at [68, 259] on div "Vesilaskun päivämäärä menneisyyteen" at bounding box center [71, 267] width 89 height 17
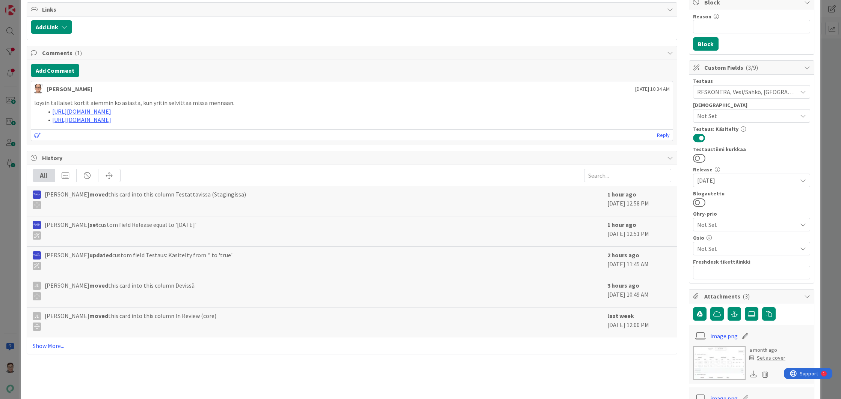
click at [708, 249] on span "Not Set" at bounding box center [747, 248] width 100 height 9
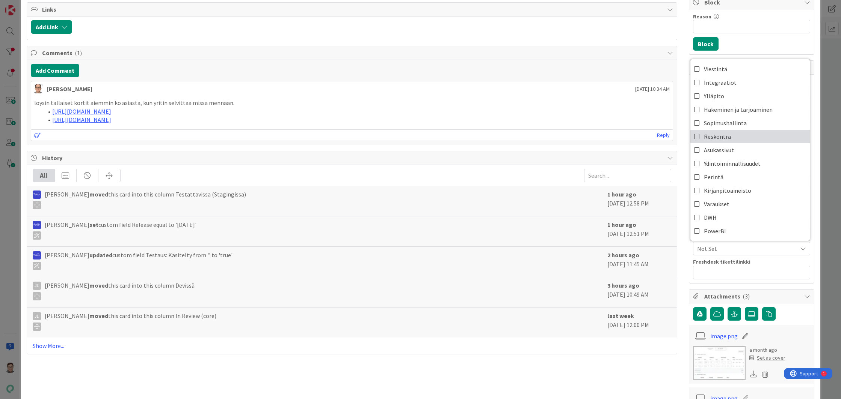
click at [708, 135] on span "Reskontra" at bounding box center [717, 136] width 27 height 11
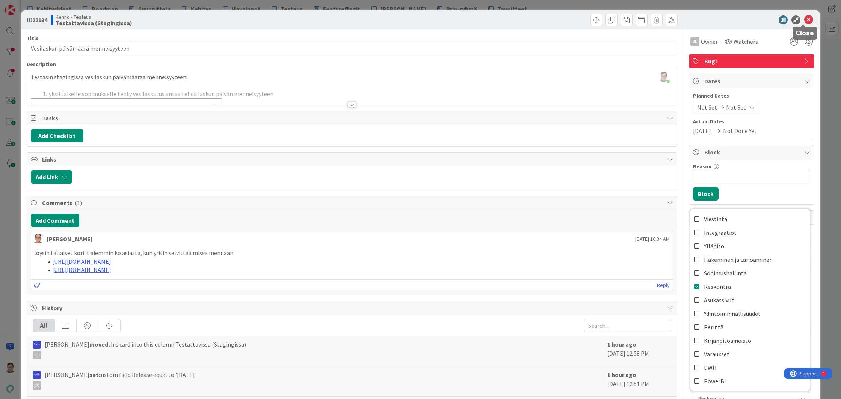
click at [804, 20] on icon at bounding box center [808, 19] width 9 height 9
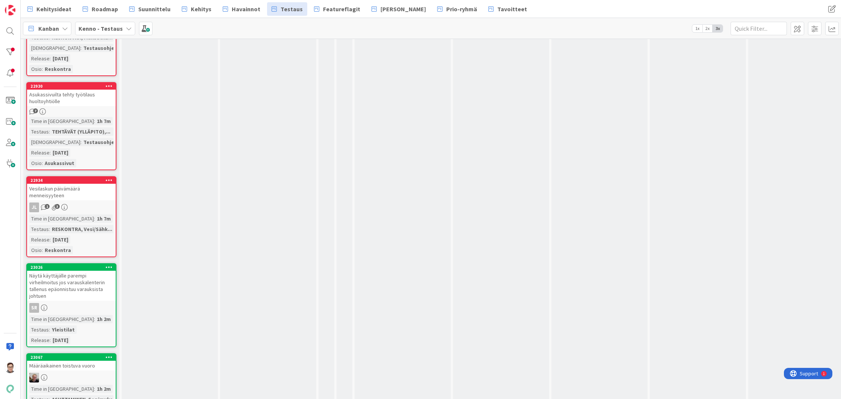
click at [75, 277] on div "Näytä käyttäjälle parempi virheilmoitus jos varauskalenterin tallenus epäonnist…" at bounding box center [71, 286] width 89 height 30
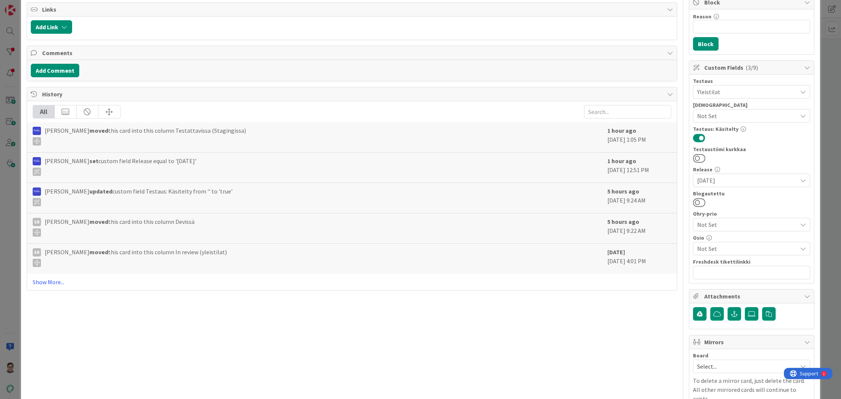
click at [717, 249] on span "Not Set" at bounding box center [747, 248] width 100 height 9
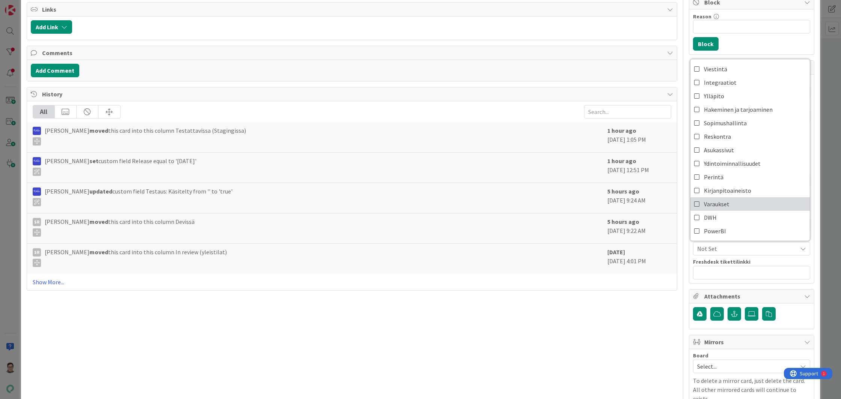
click at [715, 201] on span "Varaukset" at bounding box center [717, 204] width 26 height 11
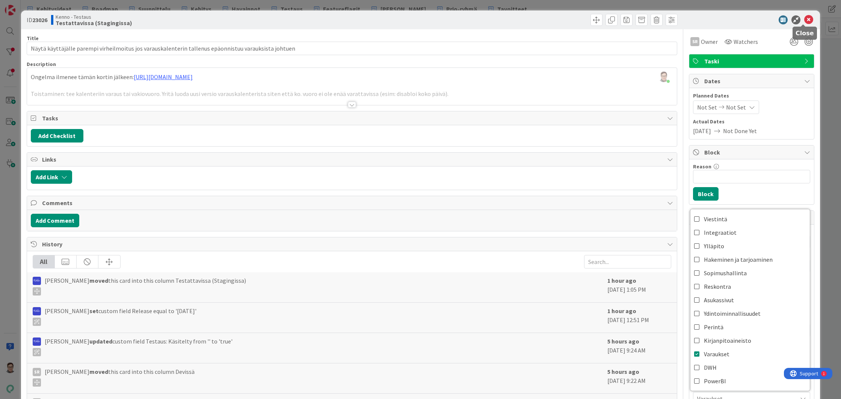
click at [804, 18] on icon at bounding box center [808, 19] width 9 height 9
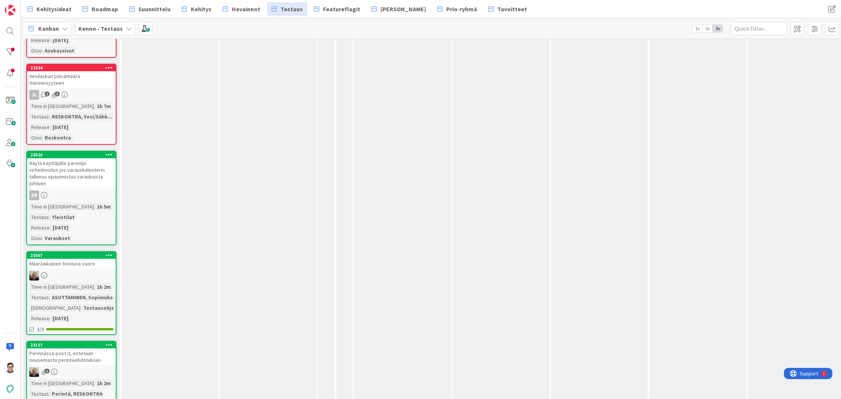
click at [76, 271] on div at bounding box center [71, 276] width 89 height 10
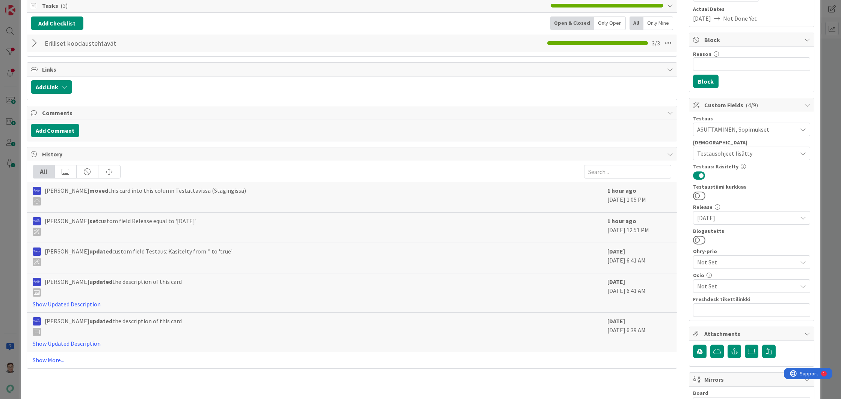
click at [698, 286] on span "Not Set" at bounding box center [747, 286] width 100 height 9
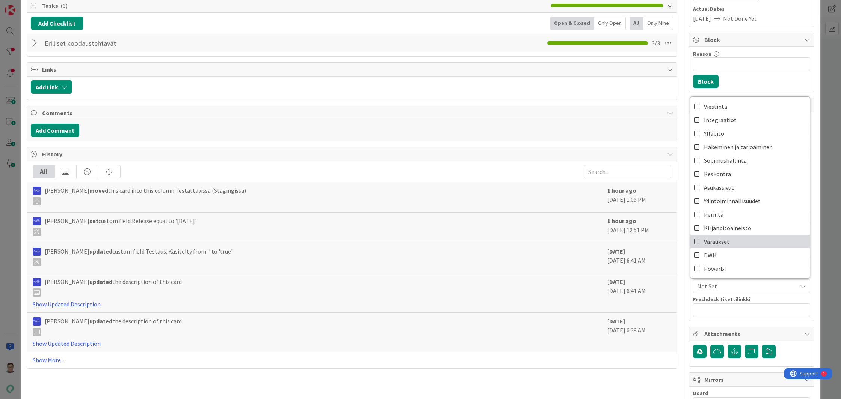
click at [713, 240] on span "Varaukset" at bounding box center [717, 241] width 26 height 11
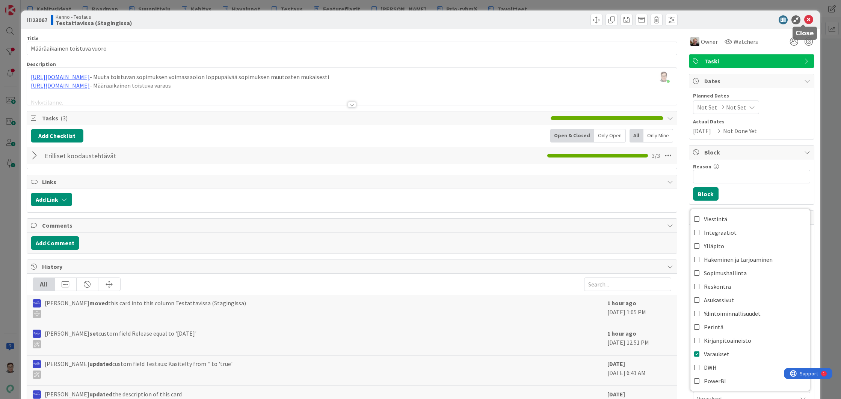
click at [804, 22] on icon at bounding box center [808, 19] width 9 height 9
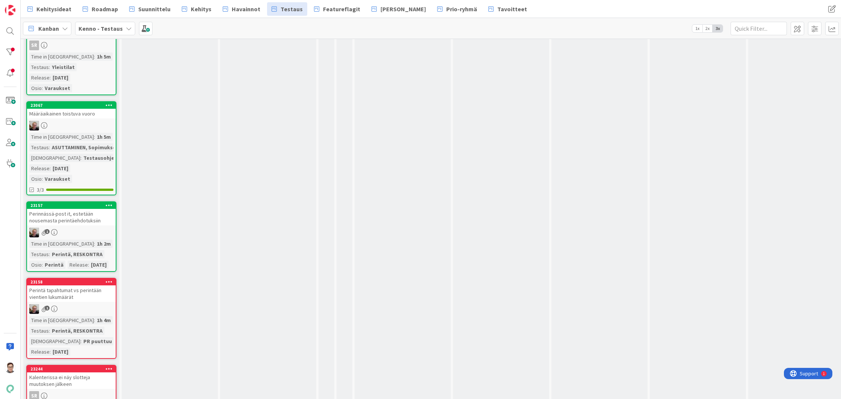
click at [81, 289] on div "Perintä tapahtumat vs perintään vientien lukumäärät" at bounding box center [71, 294] width 89 height 17
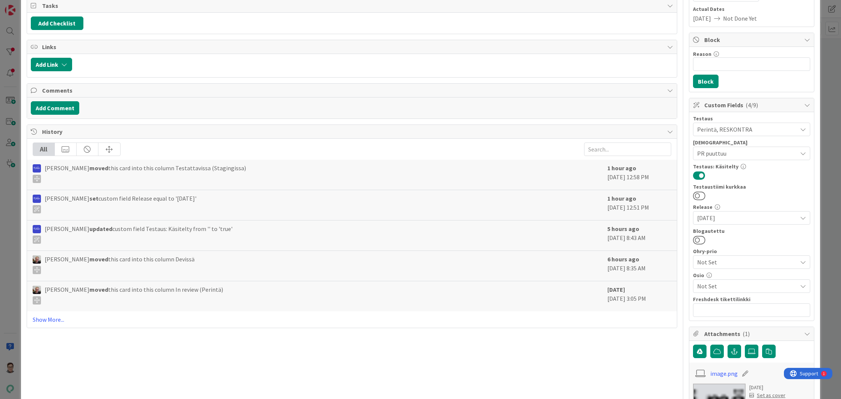
click at [708, 288] on span "Not Set" at bounding box center [747, 286] width 100 height 9
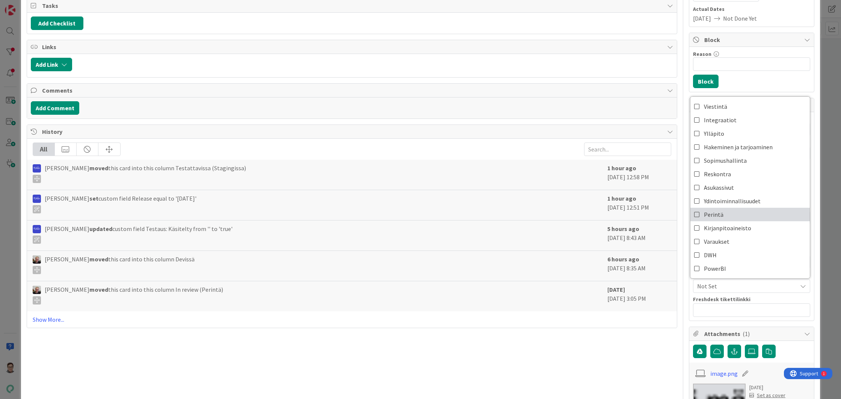
click at [707, 217] on span "Perintä" at bounding box center [714, 214] width 20 height 11
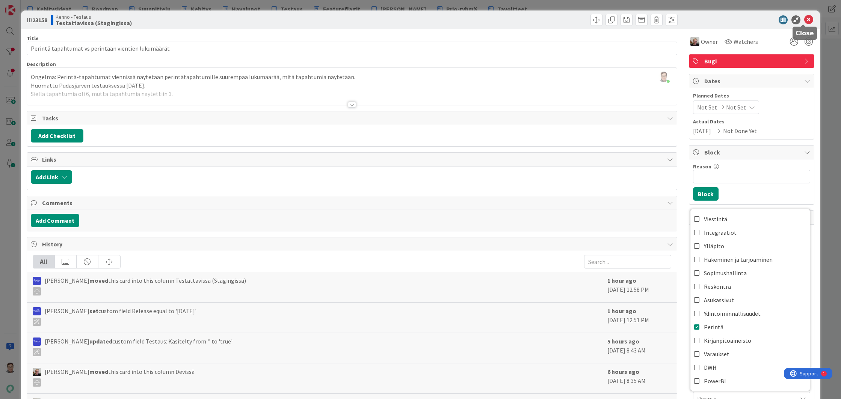
click at [804, 22] on icon at bounding box center [808, 19] width 9 height 9
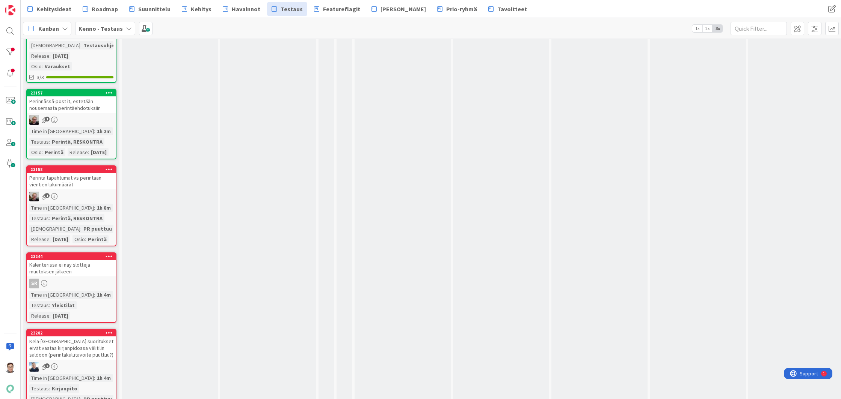
click at [67, 277] on div "Kalenterissa ei näy slotteja muutoksen jälkeen" at bounding box center [71, 268] width 89 height 17
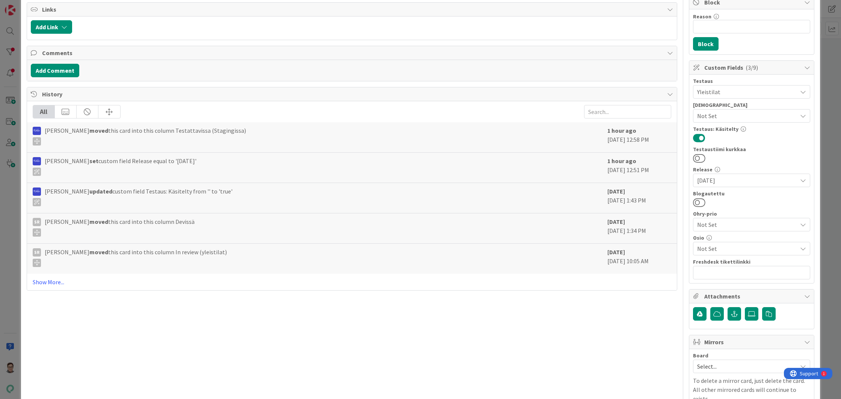
click at [709, 248] on span "Not Set" at bounding box center [747, 248] width 100 height 9
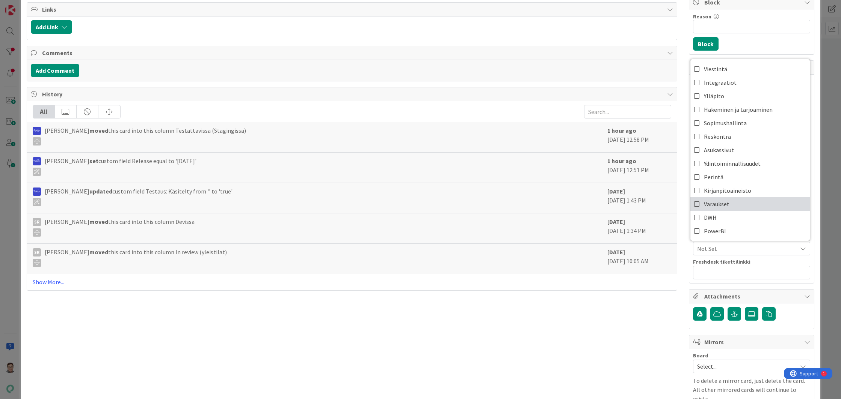
click at [708, 204] on span "Varaukset" at bounding box center [717, 204] width 26 height 11
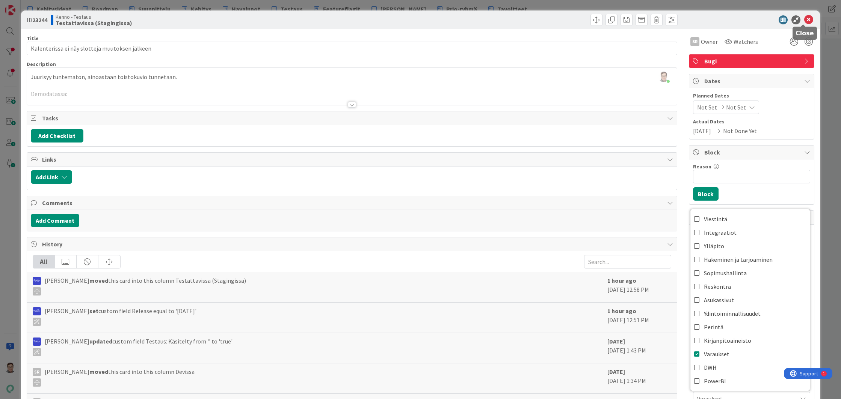
click at [804, 22] on icon at bounding box center [808, 19] width 9 height 9
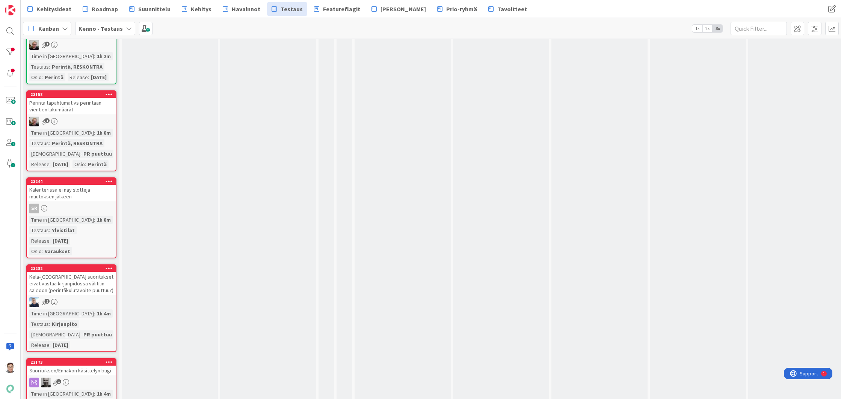
click at [87, 295] on div "Kela-[GEOGRAPHIC_DATA] suoritukset eivät vastaa kirjanpidossa välitilin saldoon…" at bounding box center [71, 283] width 89 height 23
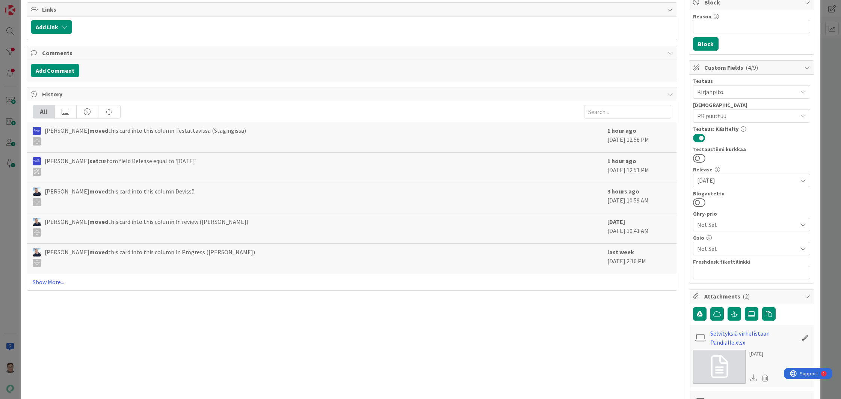
click at [707, 247] on span "Not Set" at bounding box center [747, 248] width 100 height 9
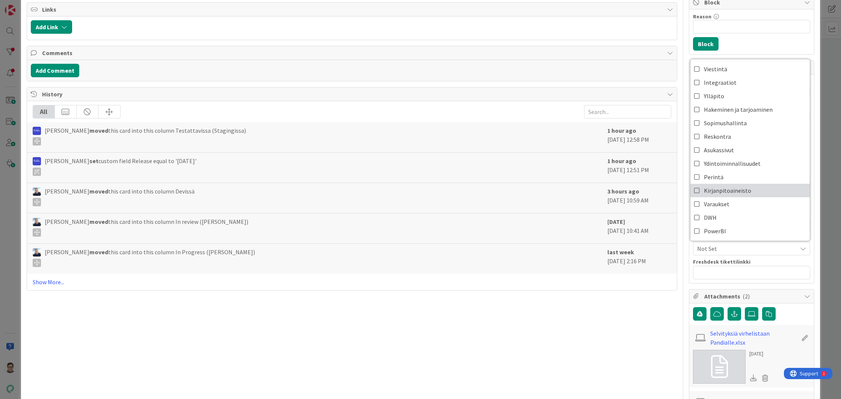
click at [716, 192] on span "Kirjanpitoaineisto" at bounding box center [727, 190] width 47 height 11
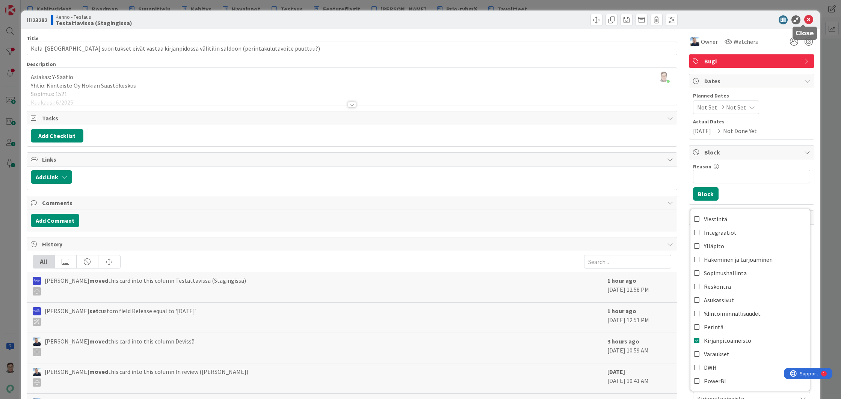
click at [805, 17] on icon at bounding box center [808, 19] width 9 height 9
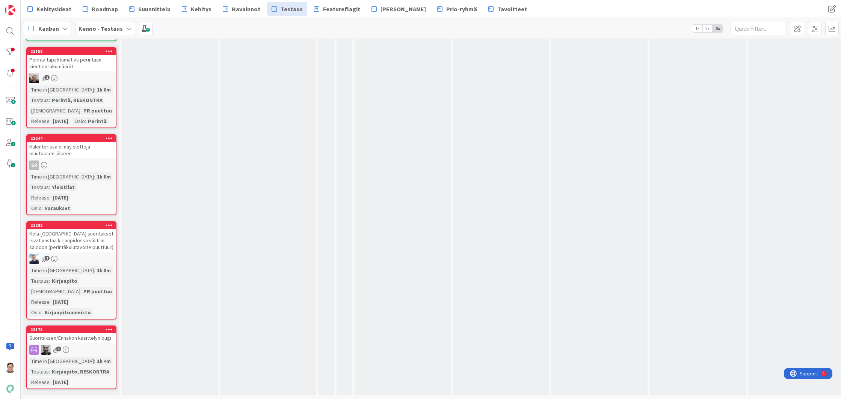
click at [83, 333] on div "Suorituksen/Ennakon käsittelyn bugi" at bounding box center [71, 338] width 89 height 10
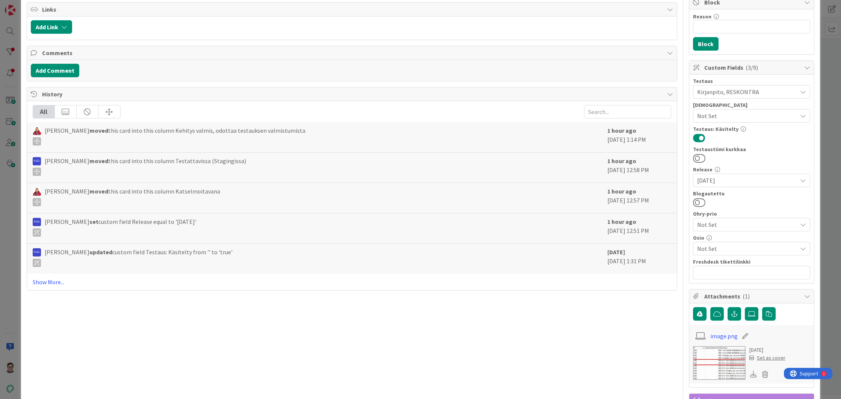
click at [708, 246] on span "Not Set" at bounding box center [747, 248] width 100 height 9
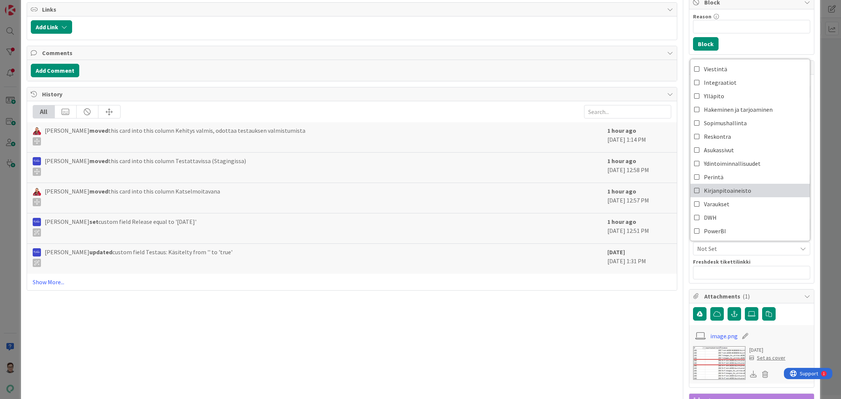
click at [716, 188] on span "Kirjanpitoaineisto" at bounding box center [727, 190] width 47 height 11
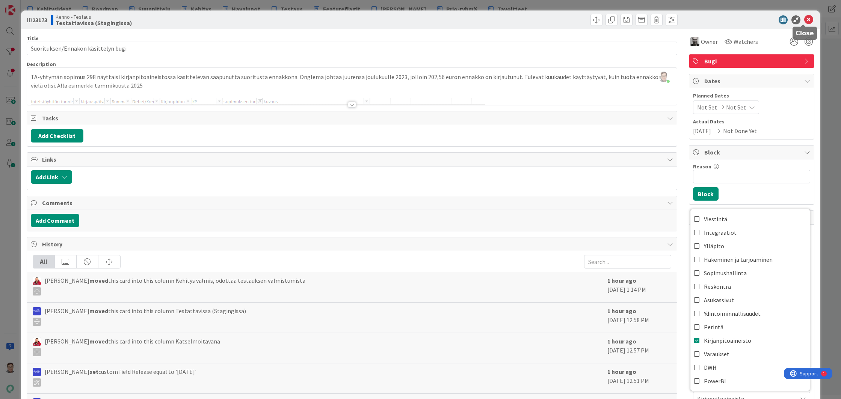
click at [804, 20] on icon at bounding box center [808, 19] width 9 height 9
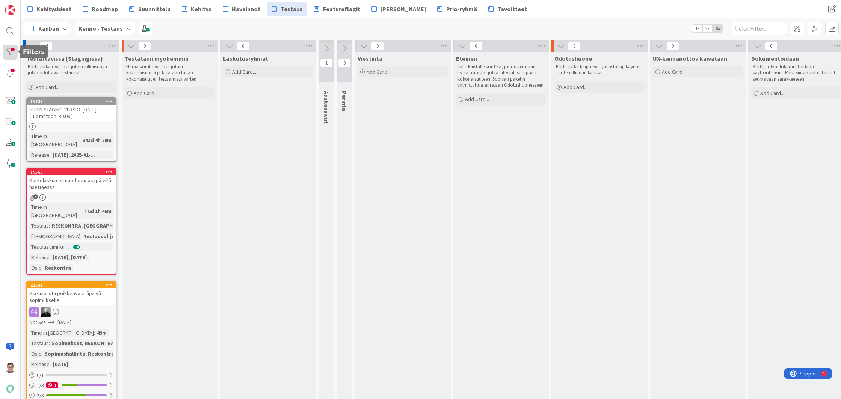
click at [10, 51] on div at bounding box center [10, 52] width 15 height 15
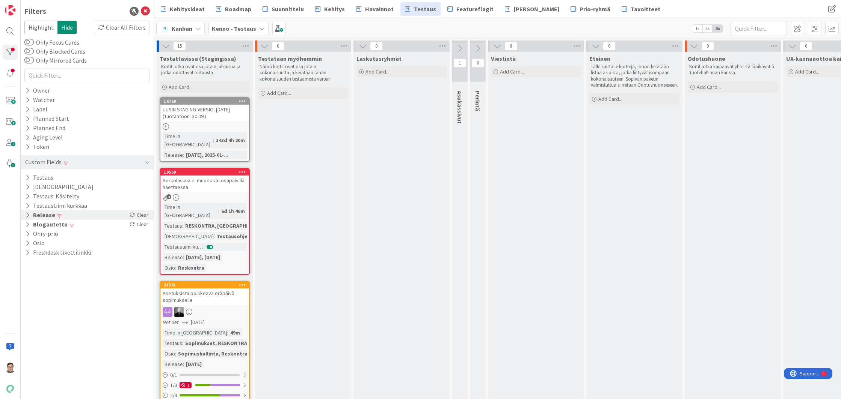
click at [27, 215] on icon at bounding box center [27, 215] width 5 height 6
click at [29, 225] on icon at bounding box center [28, 226] width 5 height 5
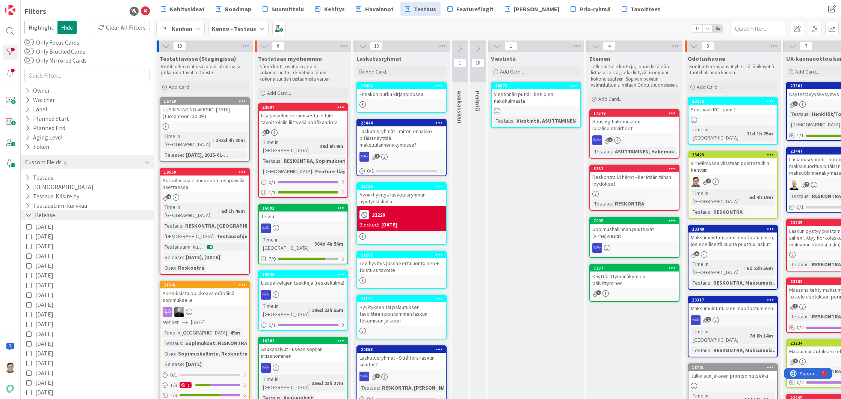
click at [28, 216] on icon at bounding box center [28, 215] width 7 height 6
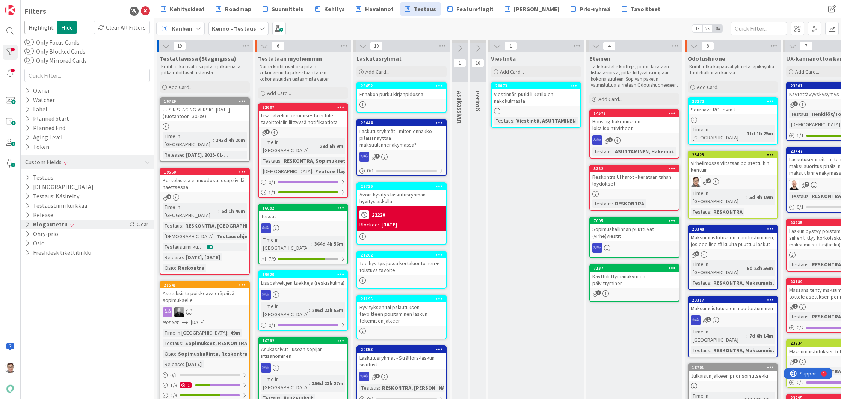
click at [29, 224] on icon at bounding box center [27, 224] width 5 height 6
click at [48, 233] on div "Not Set" at bounding box center [47, 236] width 41 height 8
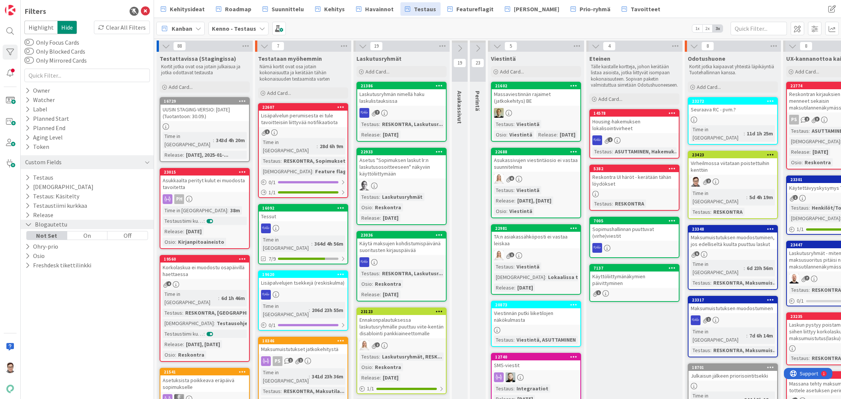
click at [28, 225] on icon at bounding box center [28, 224] width 7 height 6
click at [29, 215] on icon at bounding box center [27, 215] width 5 height 6
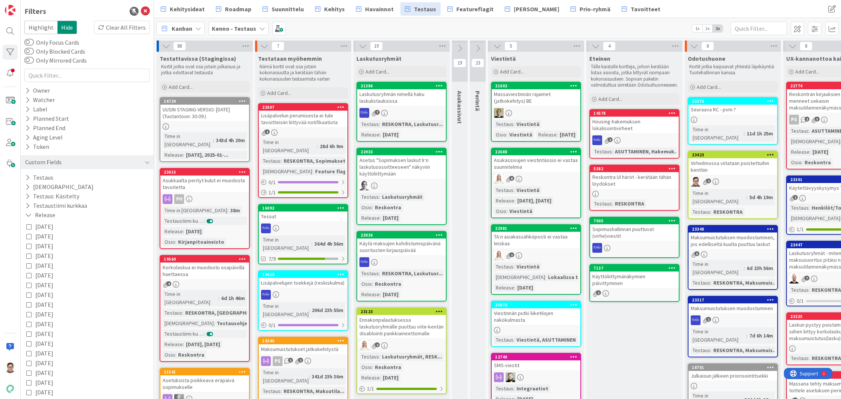
click at [28, 246] on icon at bounding box center [28, 246] width 5 height 5
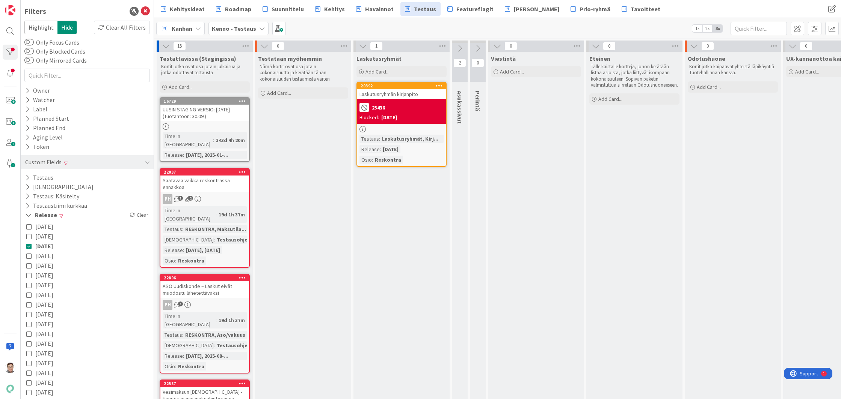
click at [409, 93] on div "Laskutusryhmän kirjanpito" at bounding box center [401, 94] width 89 height 10
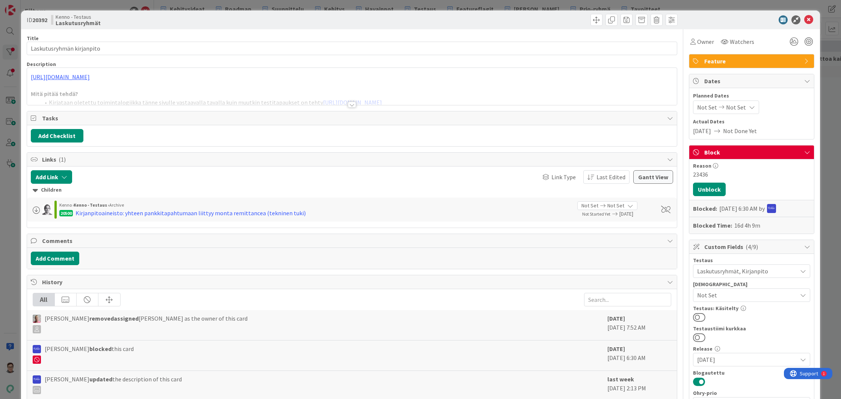
click at [349, 104] on div at bounding box center [352, 105] width 8 height 6
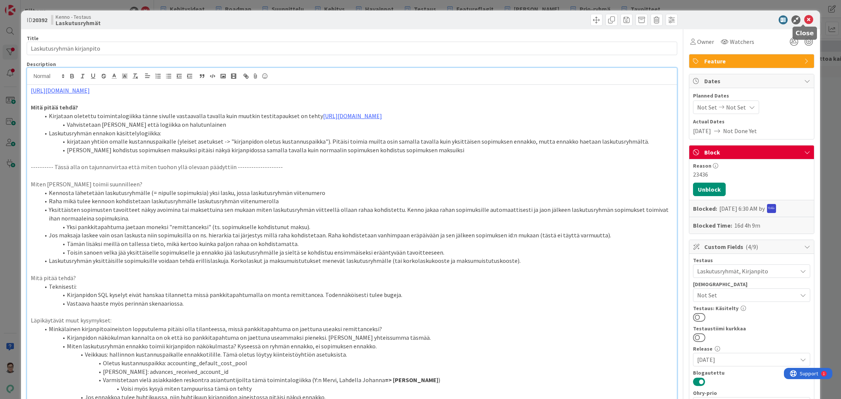
click at [804, 20] on icon at bounding box center [808, 19] width 9 height 9
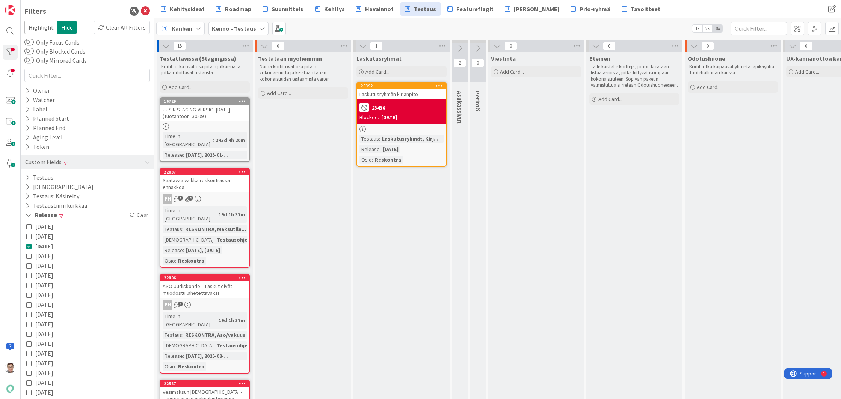
click at [29, 247] on icon at bounding box center [28, 246] width 5 height 5
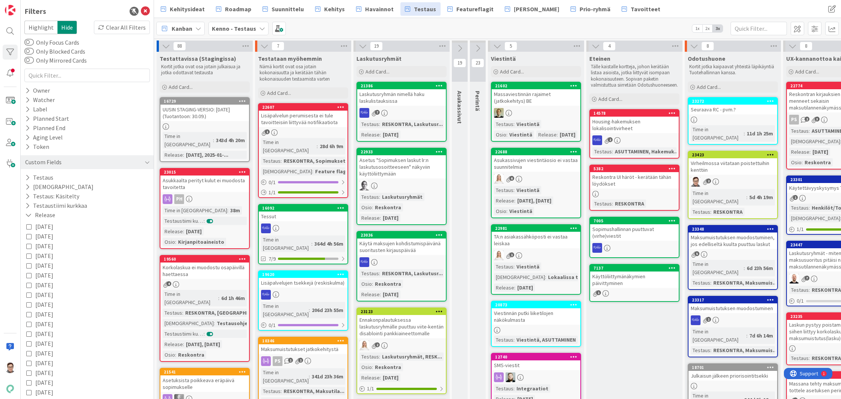
click at [29, 227] on icon at bounding box center [28, 226] width 5 height 5
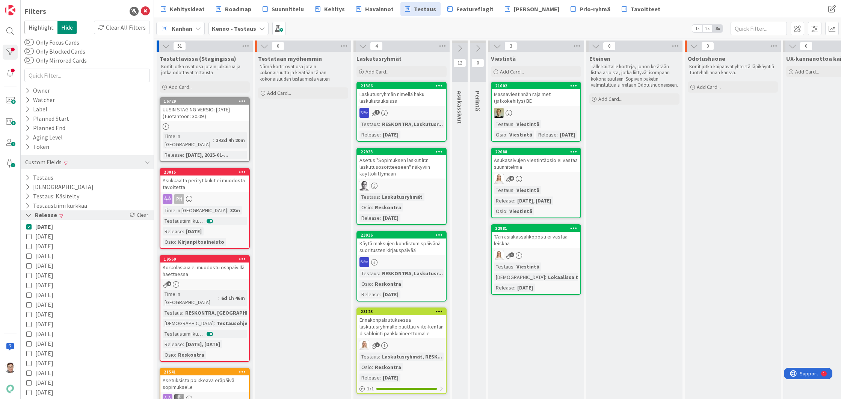
click at [27, 214] on icon at bounding box center [28, 215] width 7 height 6
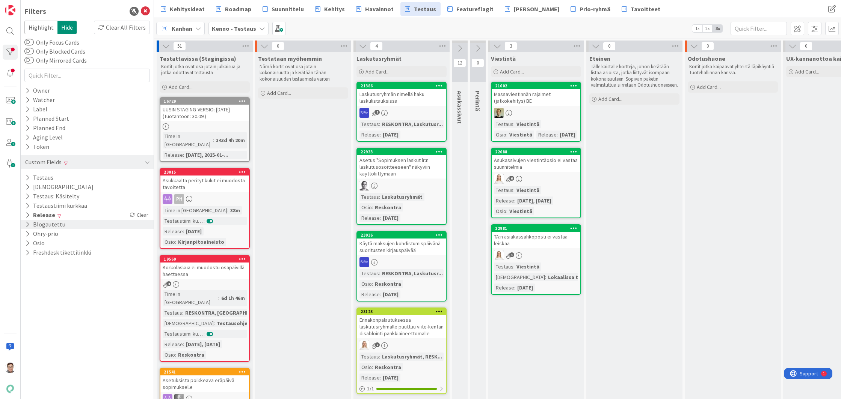
click at [27, 225] on icon at bounding box center [27, 224] width 5 height 6
click at [130, 237] on div "Off" at bounding box center [127, 236] width 40 height 8
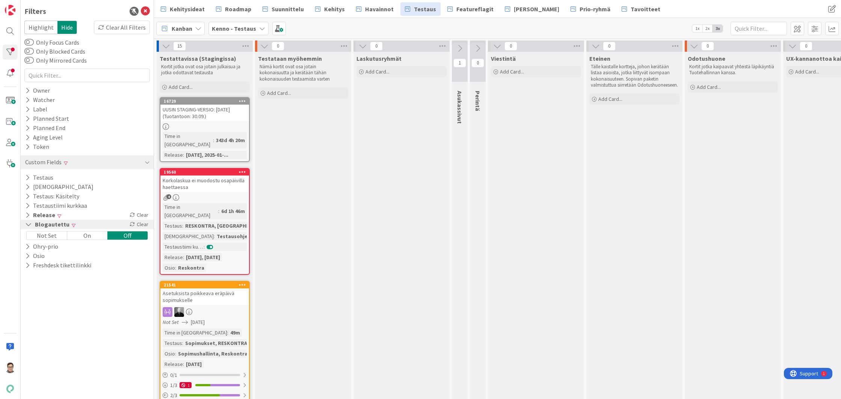
click at [27, 224] on icon at bounding box center [28, 224] width 7 height 6
click at [146, 11] on icon at bounding box center [145, 11] width 9 height 9
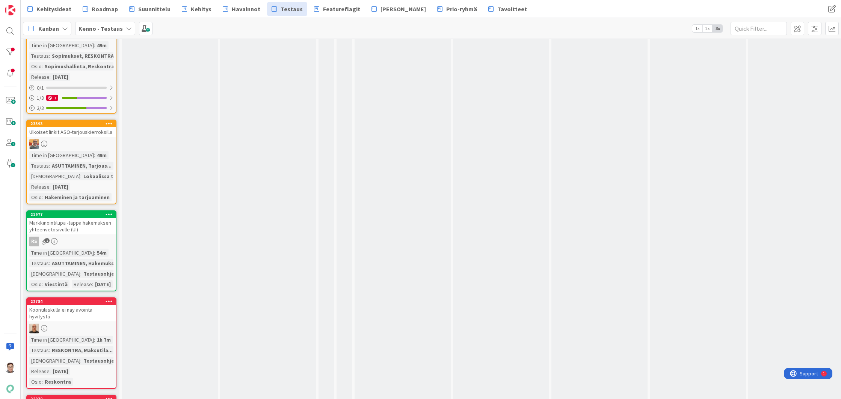
scroll to position [180, 0]
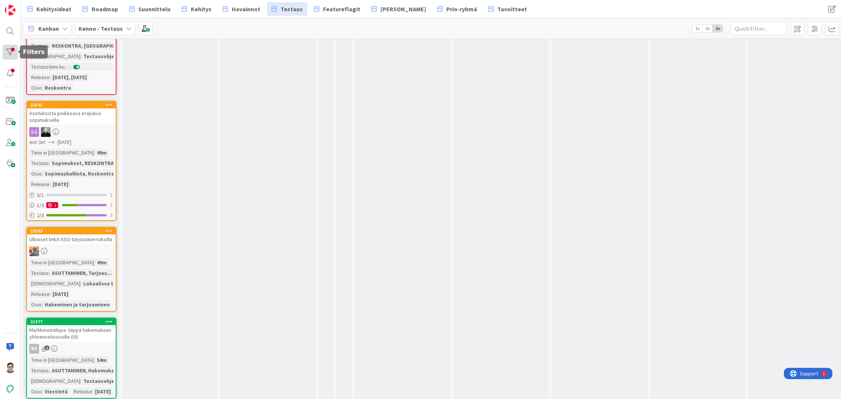
click at [11, 51] on div at bounding box center [10, 52] width 15 height 15
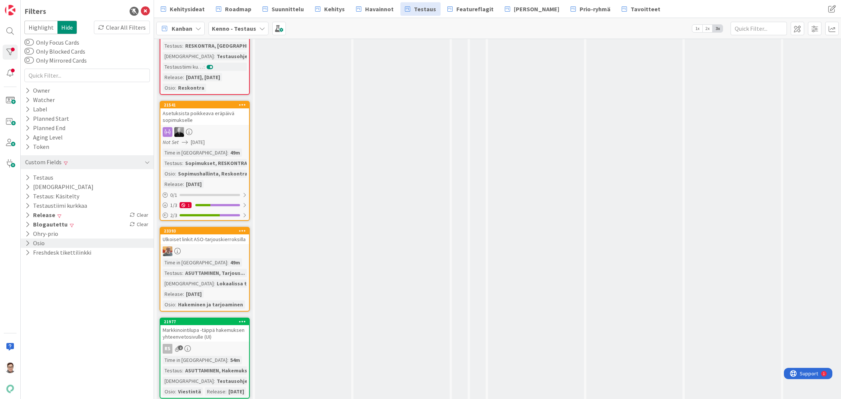
click at [26, 243] on icon at bounding box center [27, 243] width 5 height 6
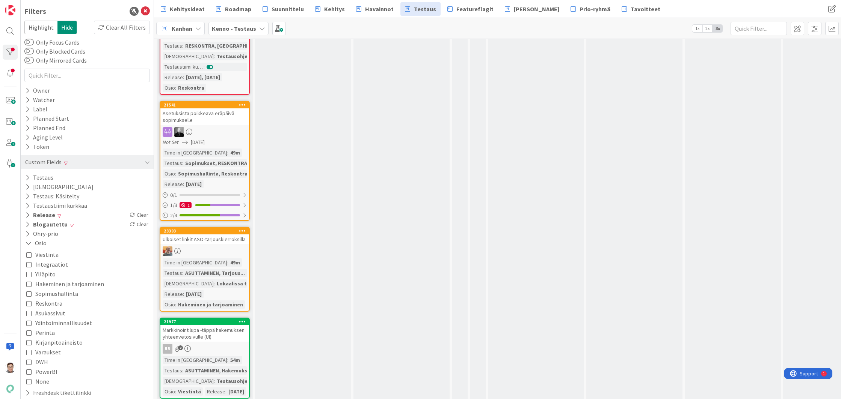
click at [28, 274] on icon at bounding box center [28, 274] width 5 height 5
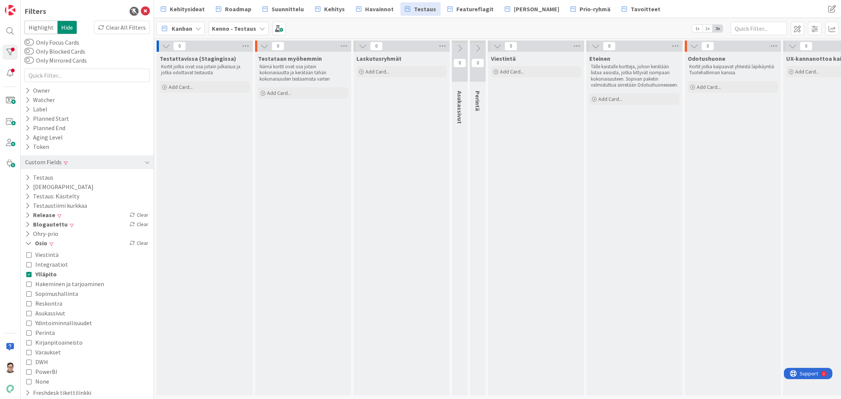
scroll to position [2, 0]
click at [29, 285] on icon at bounding box center [28, 284] width 5 height 5
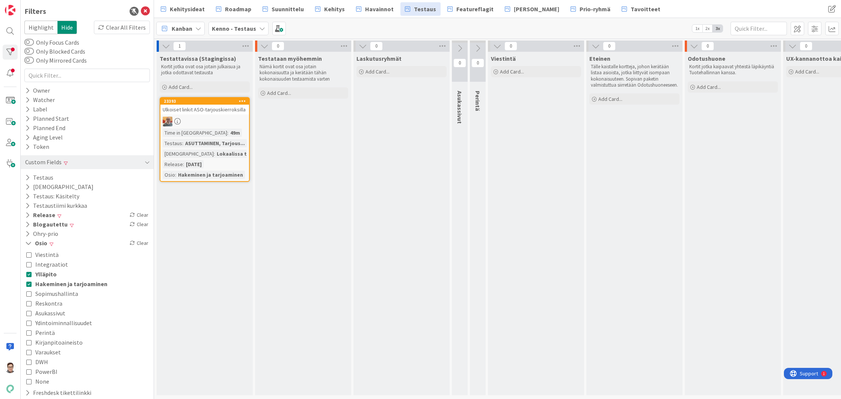
click at [27, 294] on icon at bounding box center [28, 293] width 5 height 5
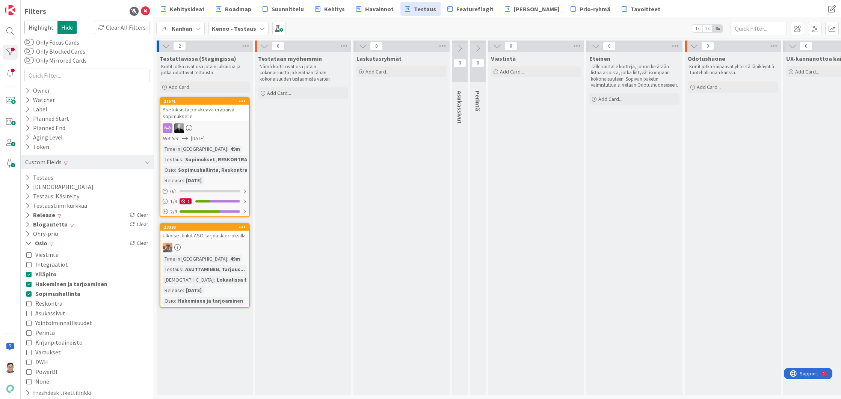
click at [29, 304] on icon at bounding box center [28, 303] width 5 height 5
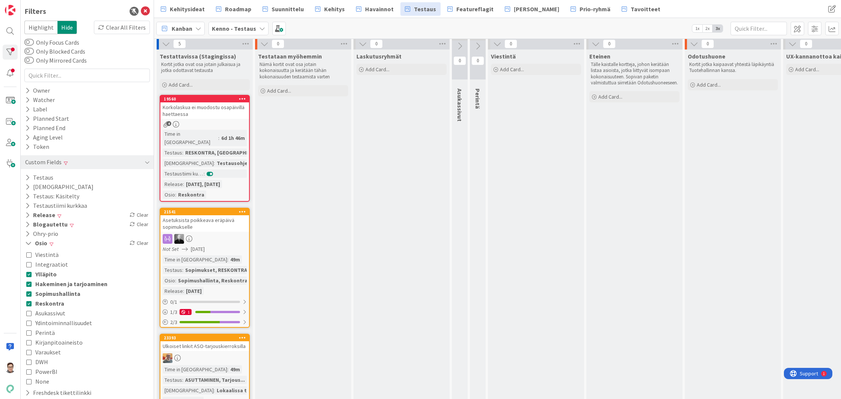
scroll to position [180, 0]
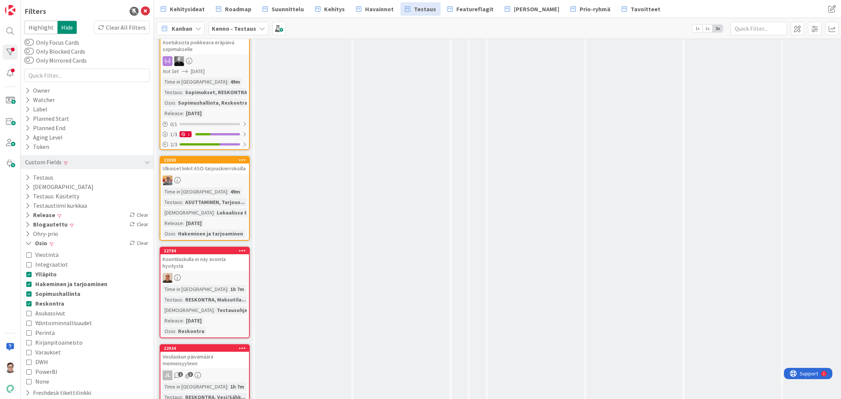
click at [30, 325] on icon at bounding box center [28, 323] width 5 height 5
click at [28, 343] on icon at bounding box center [28, 342] width 5 height 5
click at [28, 354] on icon at bounding box center [28, 352] width 5 height 5
click at [28, 363] on icon at bounding box center [28, 362] width 5 height 5
click at [28, 374] on icon at bounding box center [28, 371] width 5 height 5
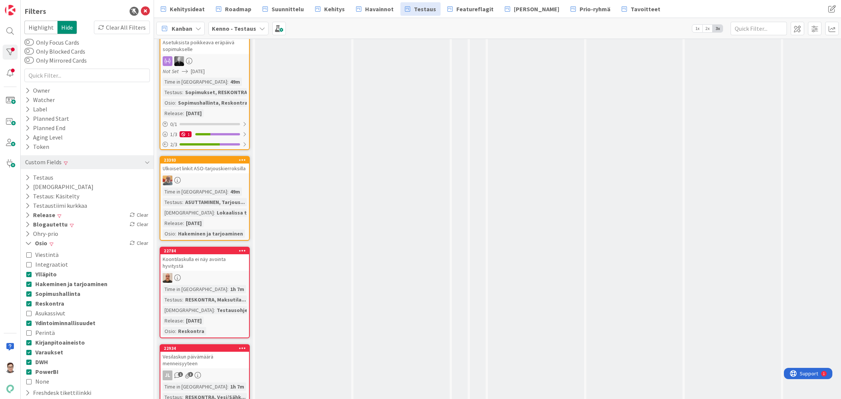
click at [29, 383] on icon at bounding box center [28, 381] width 5 height 5
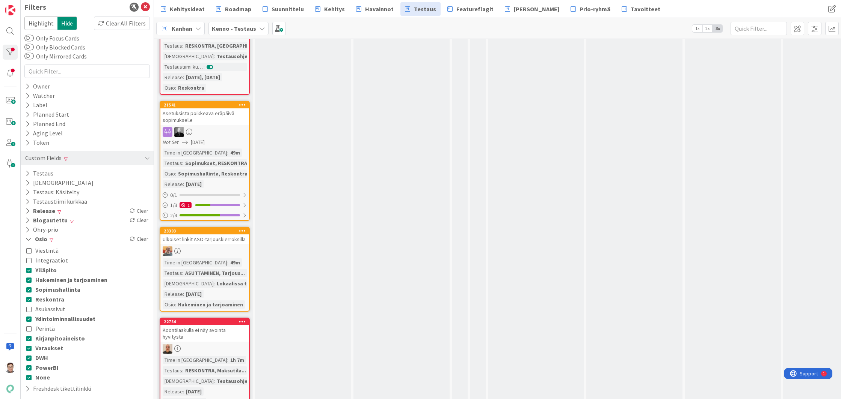
scroll to position [0, 0]
click at [141, 12] on icon at bounding box center [145, 11] width 9 height 9
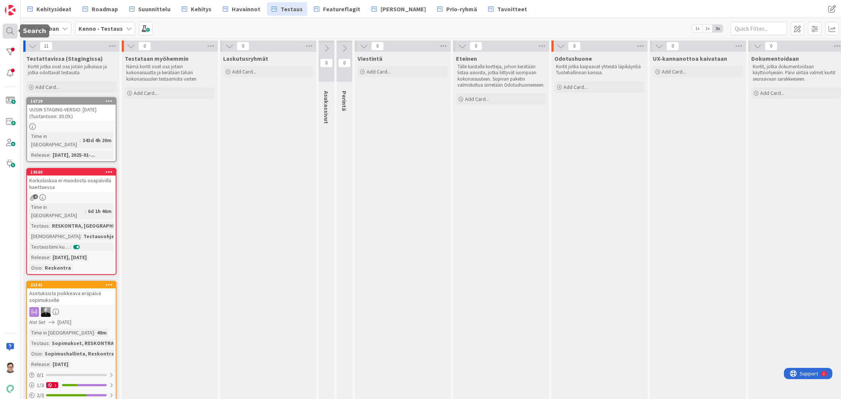
click at [10, 30] on div at bounding box center [10, 31] width 15 height 15
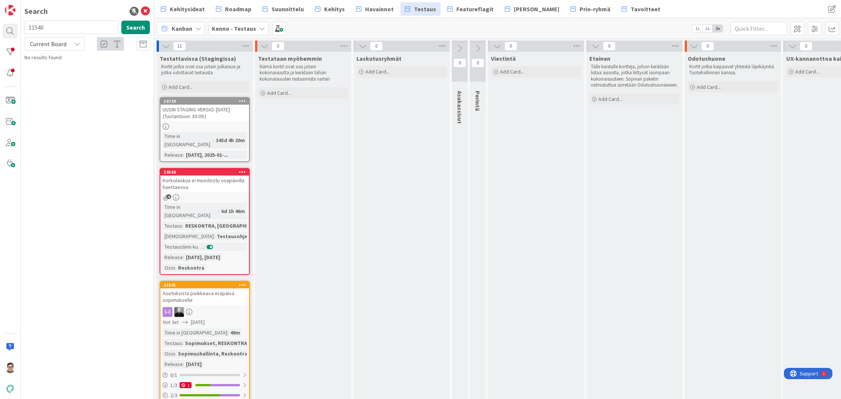
type input "11540"
click at [59, 46] on span "Current Board" at bounding box center [48, 44] width 36 height 8
click at [55, 74] on span "All Boards" at bounding box center [68, 74] width 78 height 11
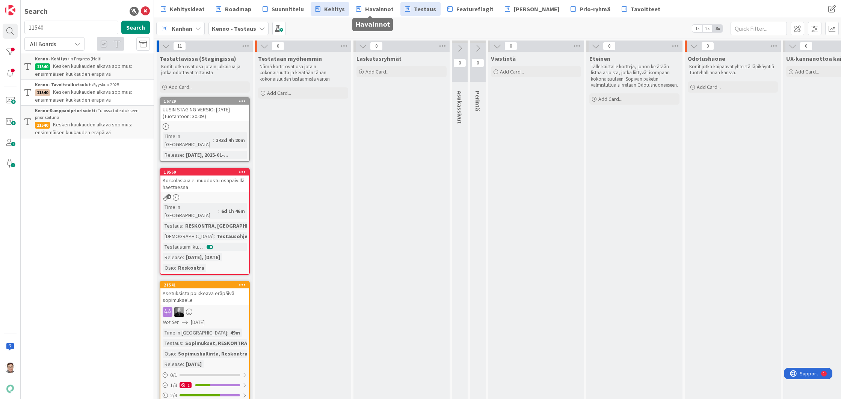
click at [332, 9] on span "Kehitys" at bounding box center [334, 9] width 21 height 9
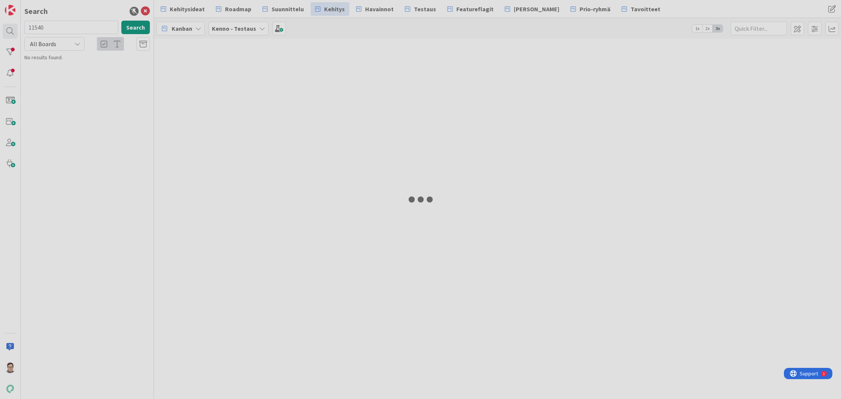
click at [147, 12] on icon at bounding box center [145, 11] width 9 height 9
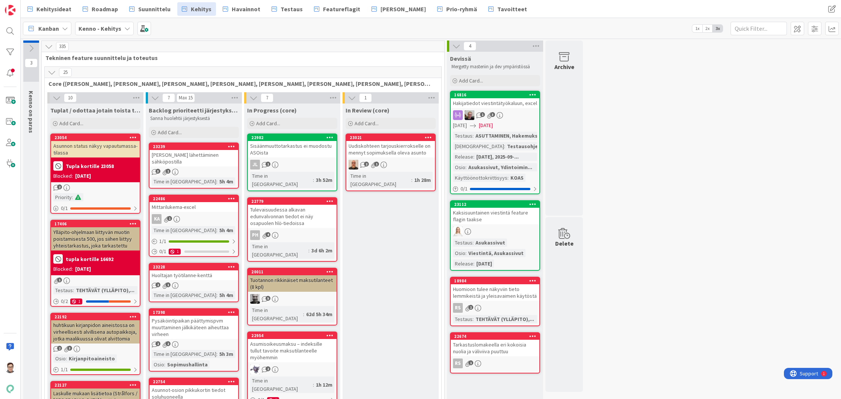
click at [50, 75] on icon at bounding box center [52, 72] width 8 height 8
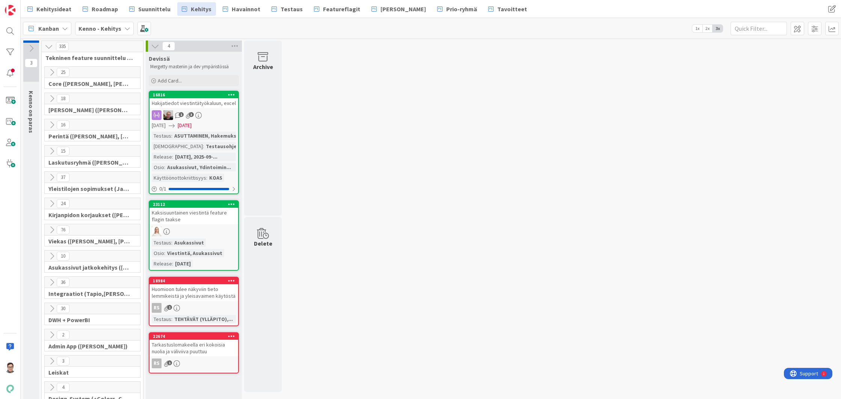
click at [53, 96] on icon at bounding box center [52, 99] width 8 height 8
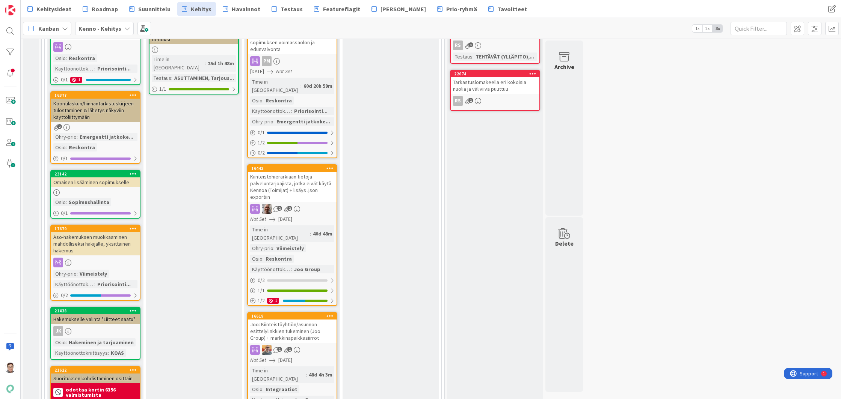
scroll to position [38, 0]
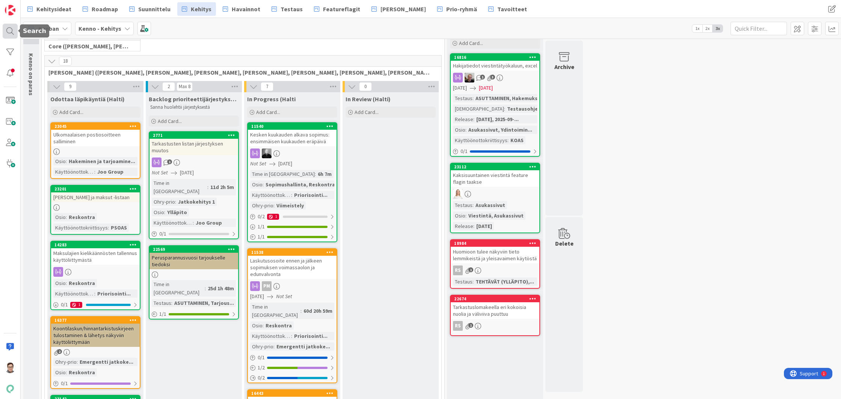
click at [9, 29] on div at bounding box center [10, 31] width 15 height 15
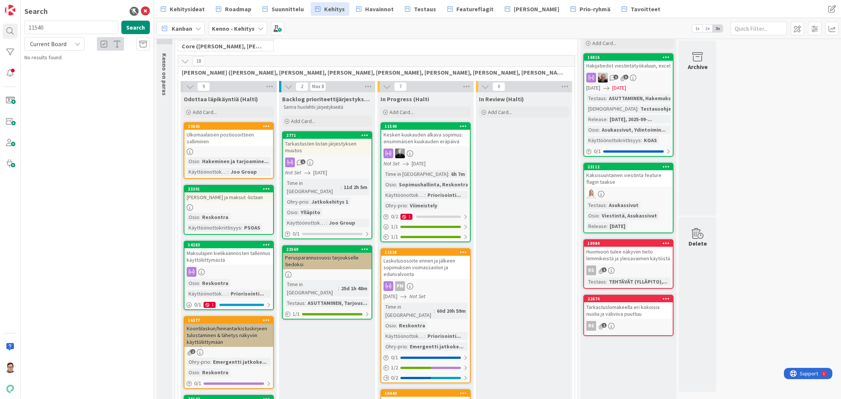
click at [48, 26] on input "11540" at bounding box center [71, 28] width 94 height 14
click at [57, 28] on input "2771" at bounding box center [71, 28] width 94 height 14
type input "23172"
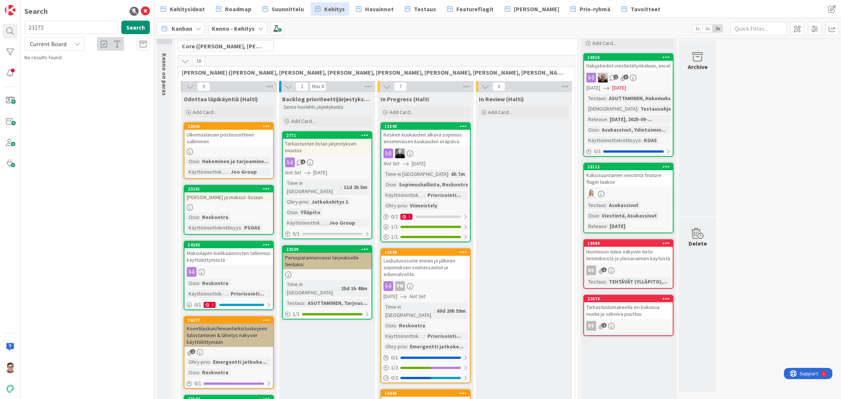
click at [48, 43] on span "Current Board" at bounding box center [48, 44] width 36 height 8
click at [53, 75] on span "All Boards" at bounding box center [68, 74] width 78 height 11
click at [147, 12] on icon at bounding box center [145, 11] width 9 height 9
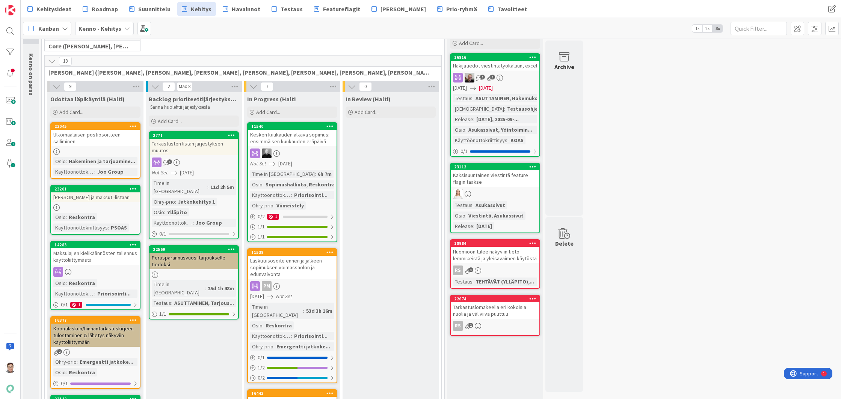
click at [293, 138] on div "Kesken kuukauden alkava sopimus: ensimmäisen kuukauden eräpäivä" at bounding box center [292, 138] width 89 height 17
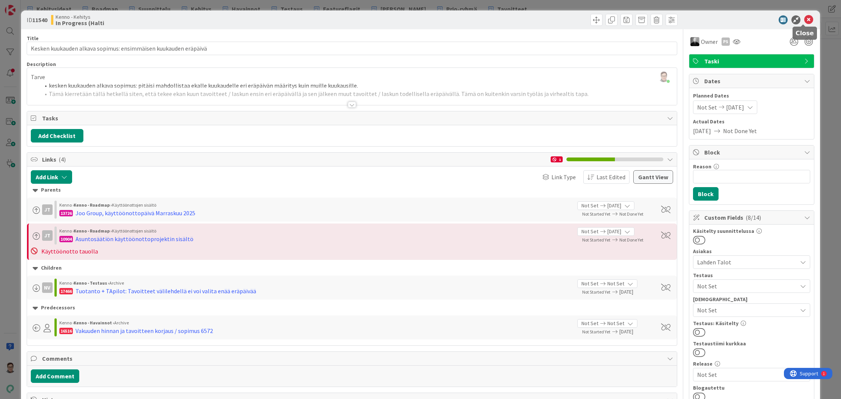
click at [804, 20] on icon at bounding box center [808, 19] width 9 height 9
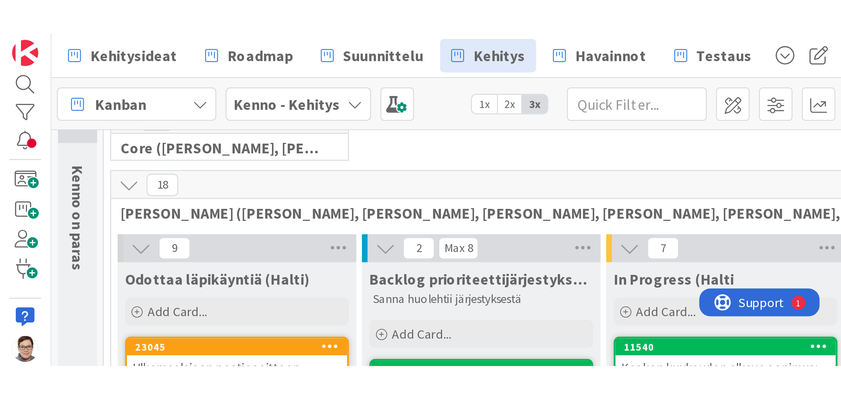
scroll to position [38, 0]
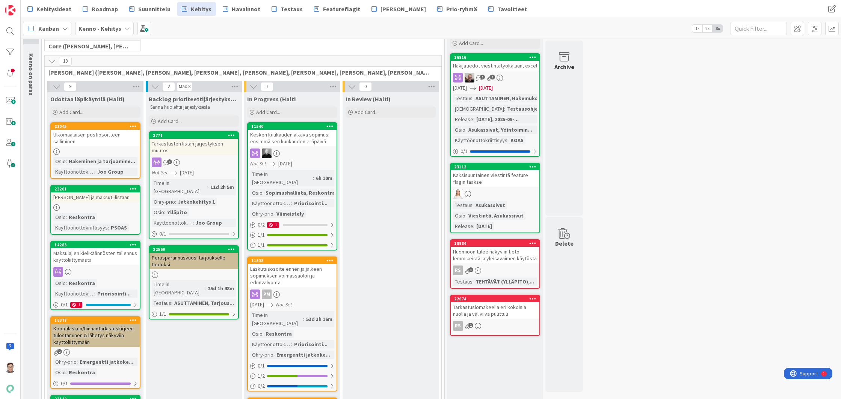
click at [839, 11] on div "Kehitysideat Roadmap Suunnittelu Kehitys Havainnot Testaus Featureflagit Kenno …" at bounding box center [431, 9] width 820 height 18
